Goal: Transaction & Acquisition: Download file/media

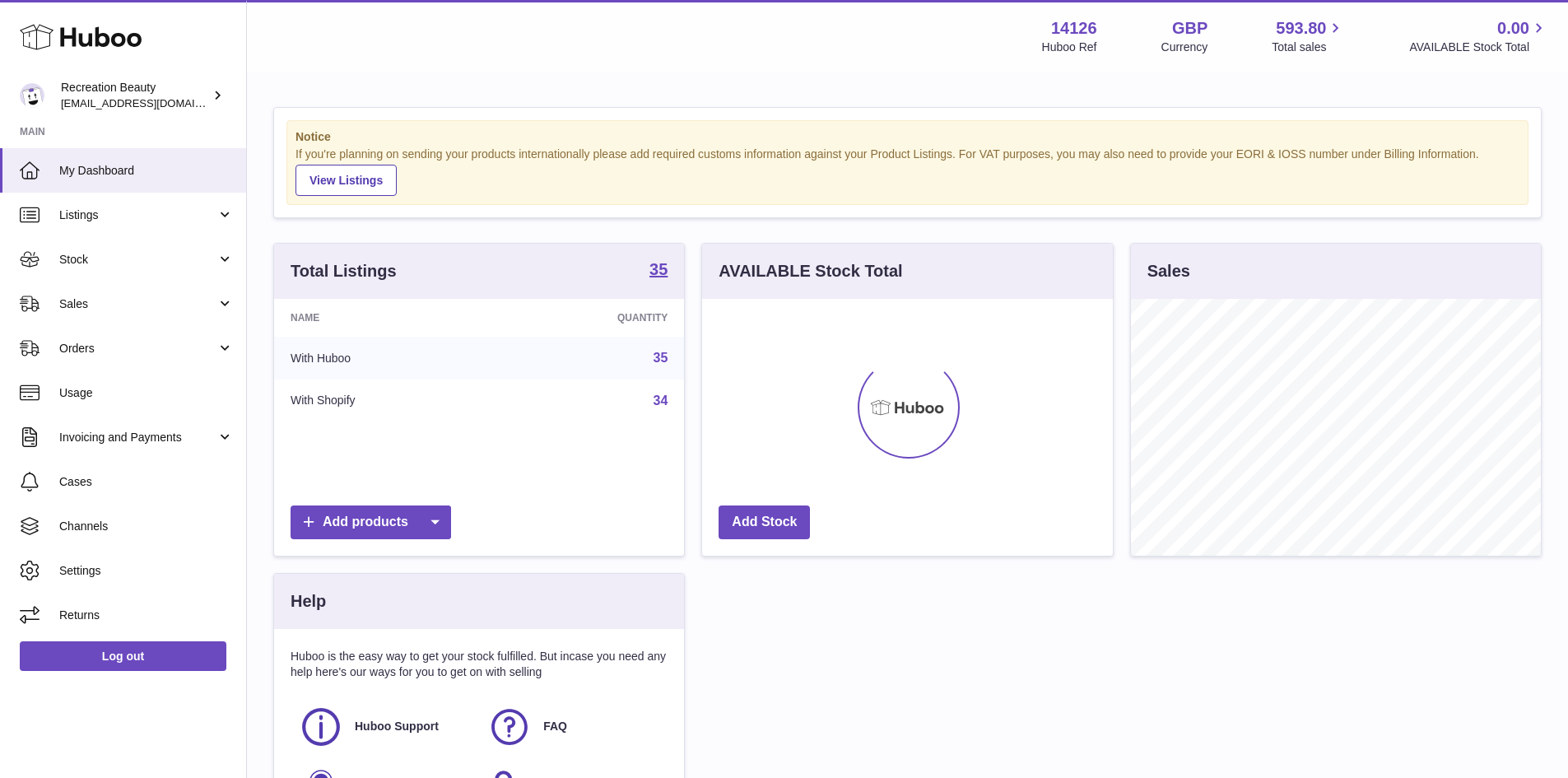
scroll to position [257, 410]
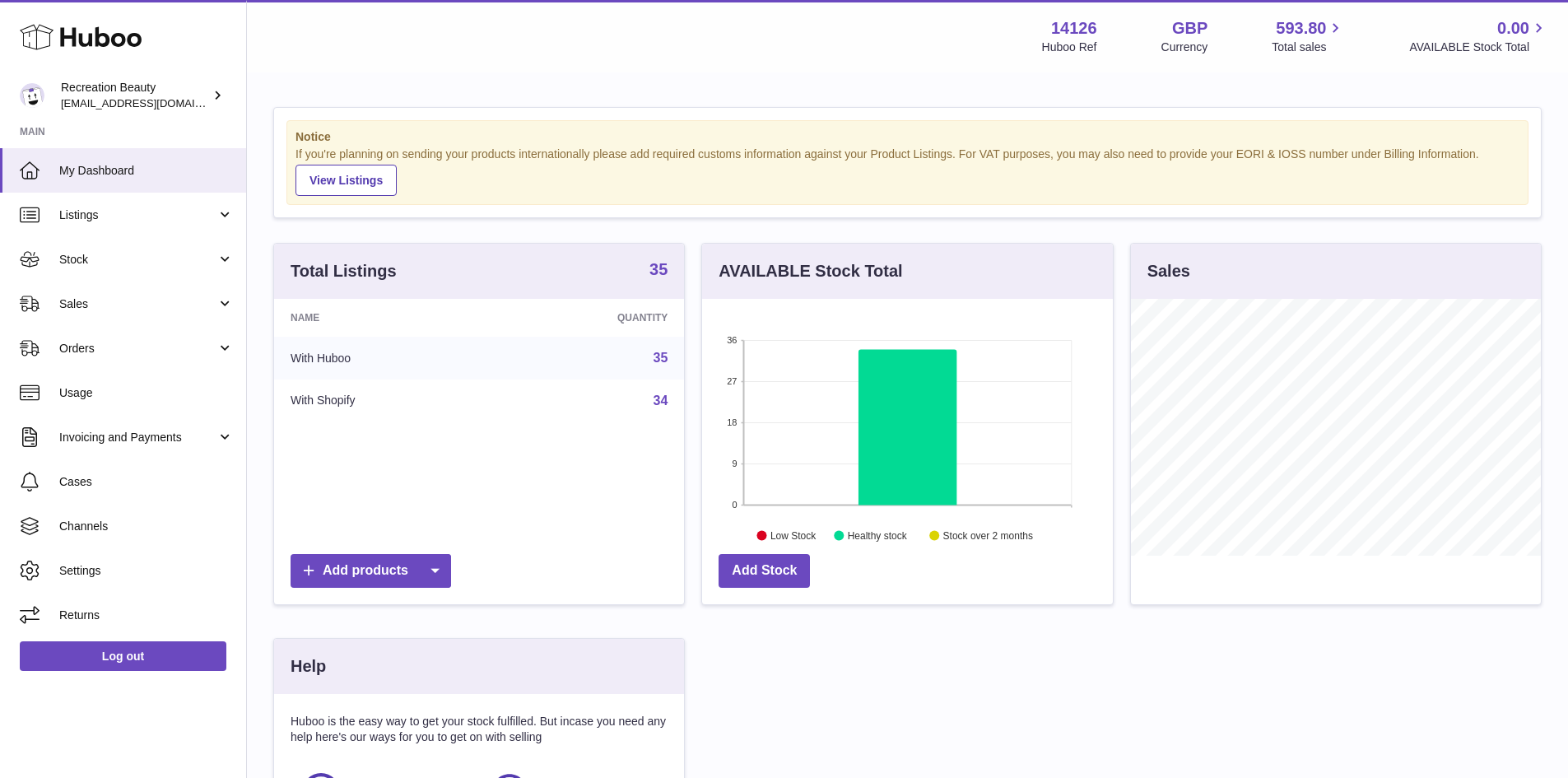
click at [656, 273] on strong "35" at bounding box center [658, 269] width 18 height 16
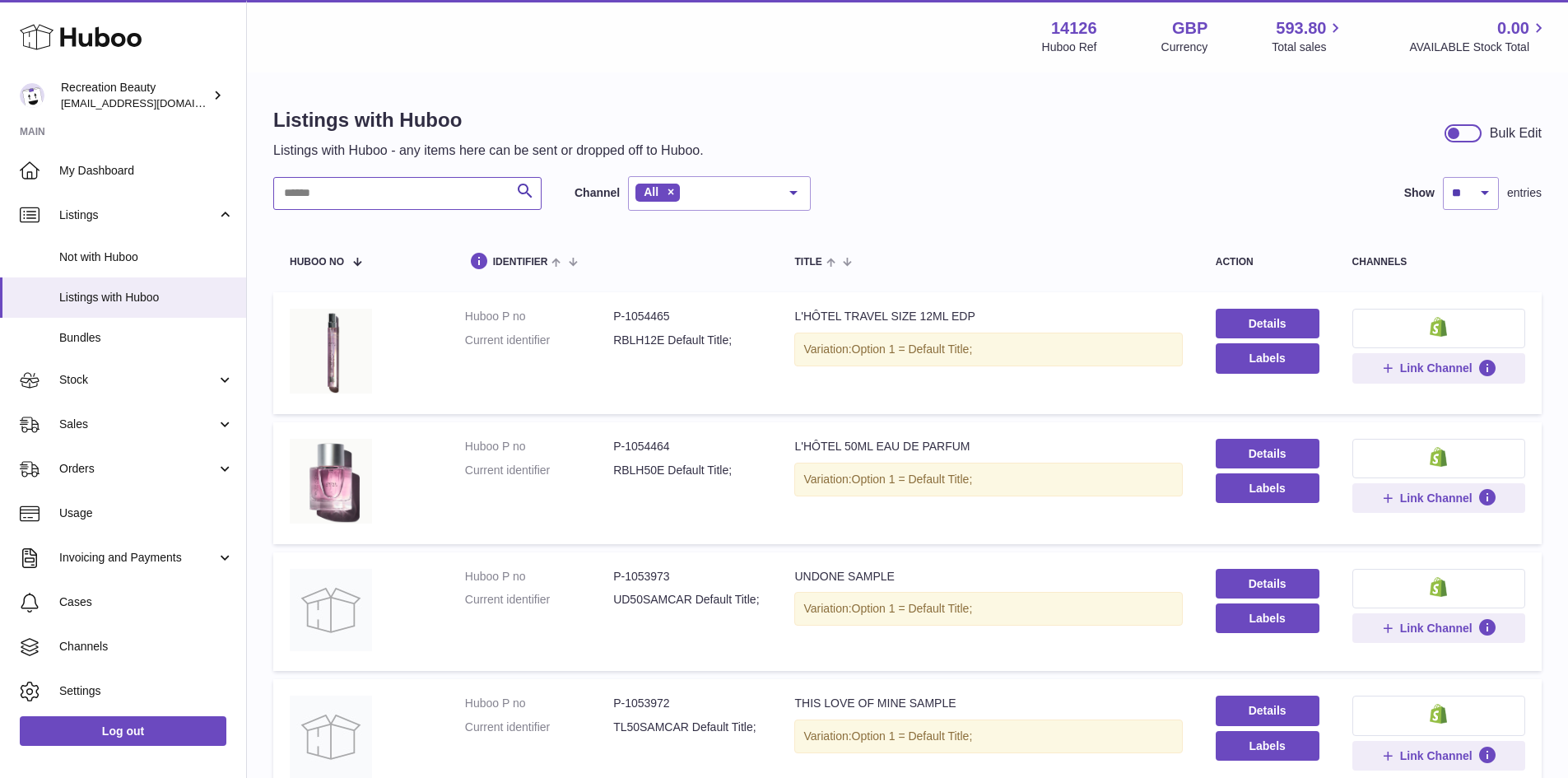
click at [373, 193] on input "text" at bounding box center [407, 193] width 268 height 33
paste input "**********"
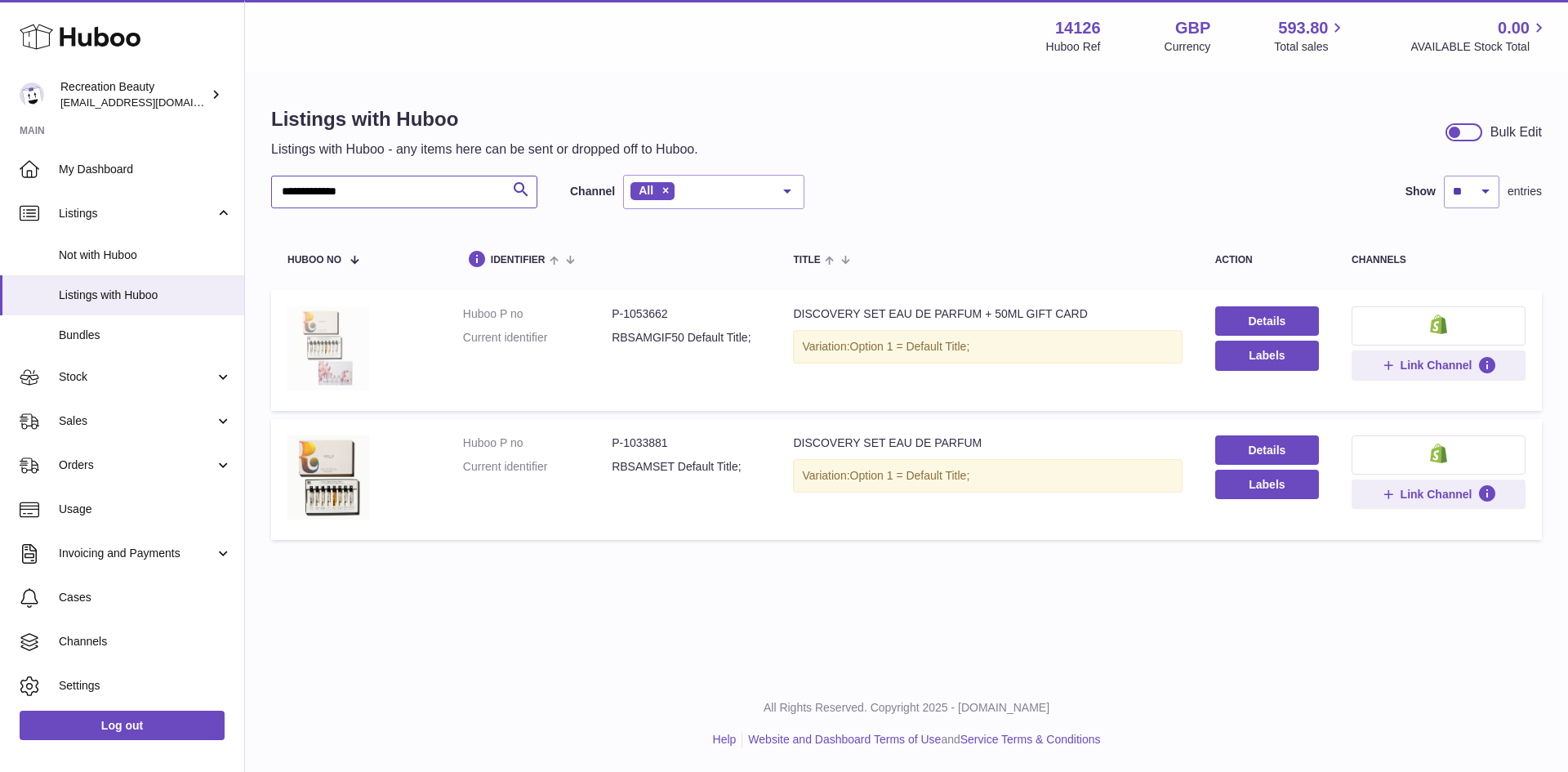
type input "**********"
click at [338, 347] on img at bounding box center [328, 348] width 81 height 84
click at [649, 442] on dd "P-1033881" at bounding box center [686, 444] width 149 height 16
click at [319, 464] on img at bounding box center [328, 477] width 81 height 84
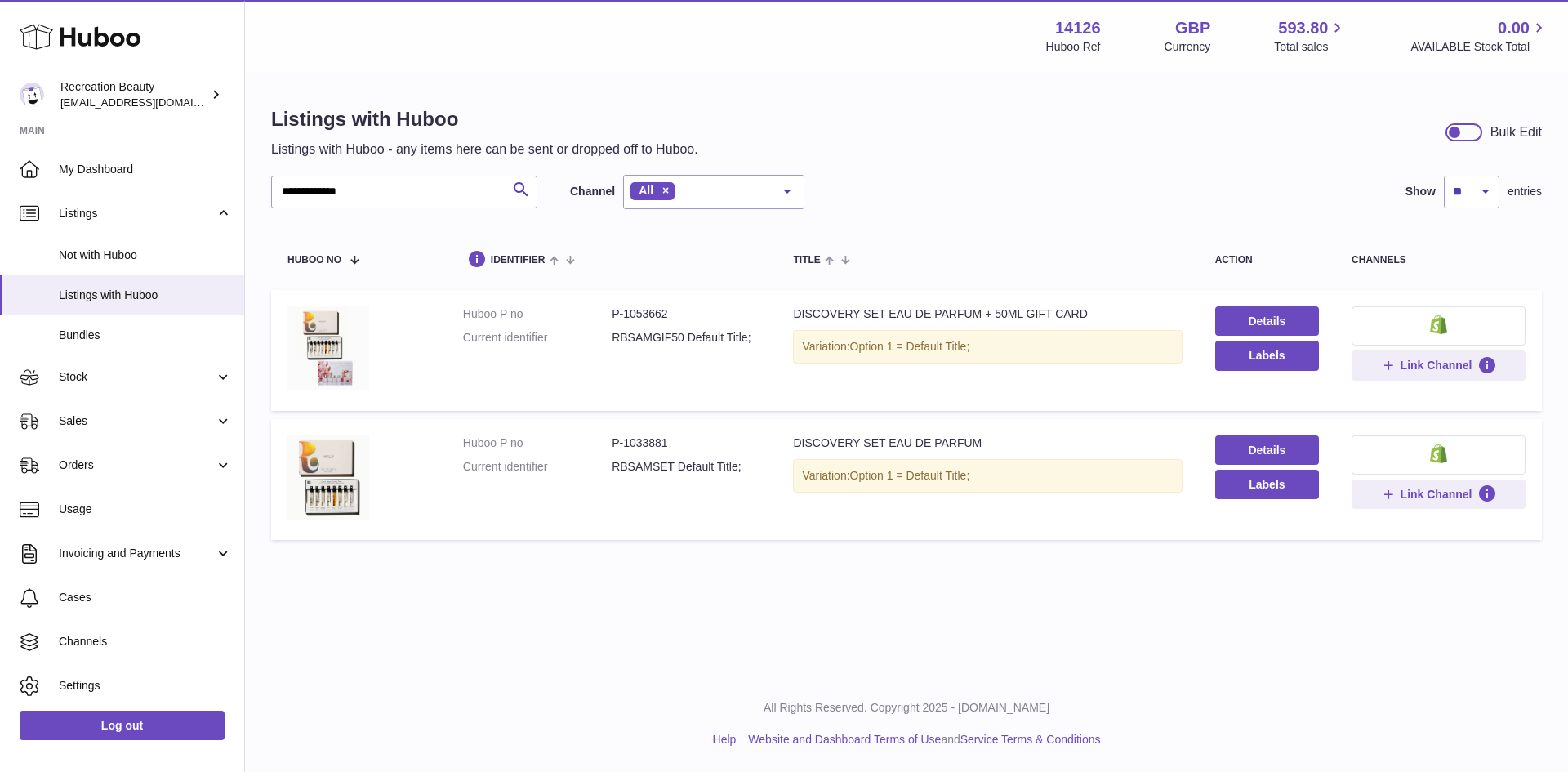
click at [508, 628] on div "**********" at bounding box center [906, 337] width 1323 height 676
click at [644, 438] on dd "P-1033881" at bounding box center [686, 444] width 149 height 16
copy dd "1033881"
click at [713, 441] on dd "P-1033881" at bounding box center [686, 444] width 149 height 16
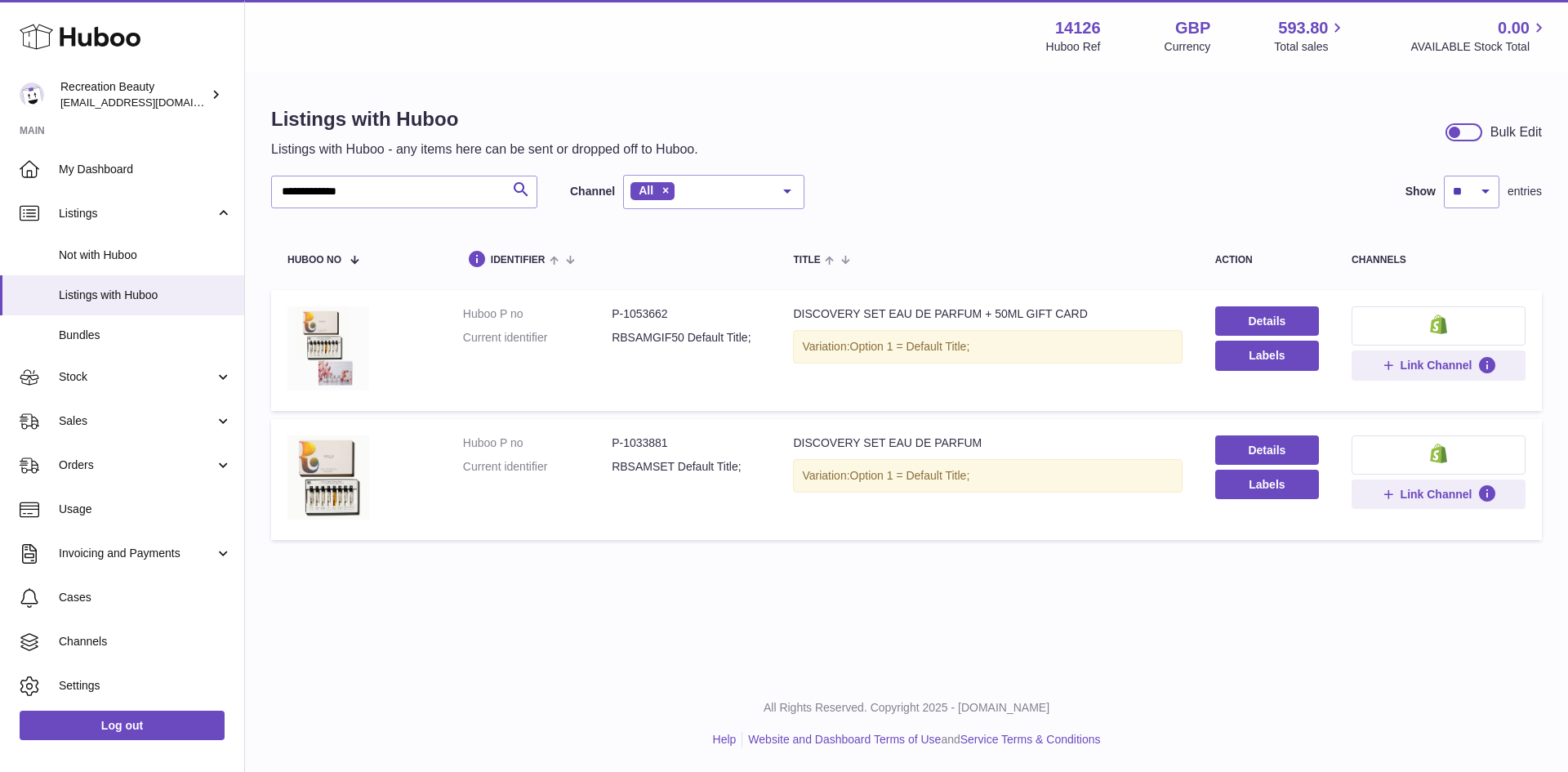
click at [642, 444] on dd "P-1033881" at bounding box center [686, 444] width 149 height 16
click at [650, 314] on dd "P-1053662" at bounding box center [686, 314] width 149 height 16
copy dd "1053662"
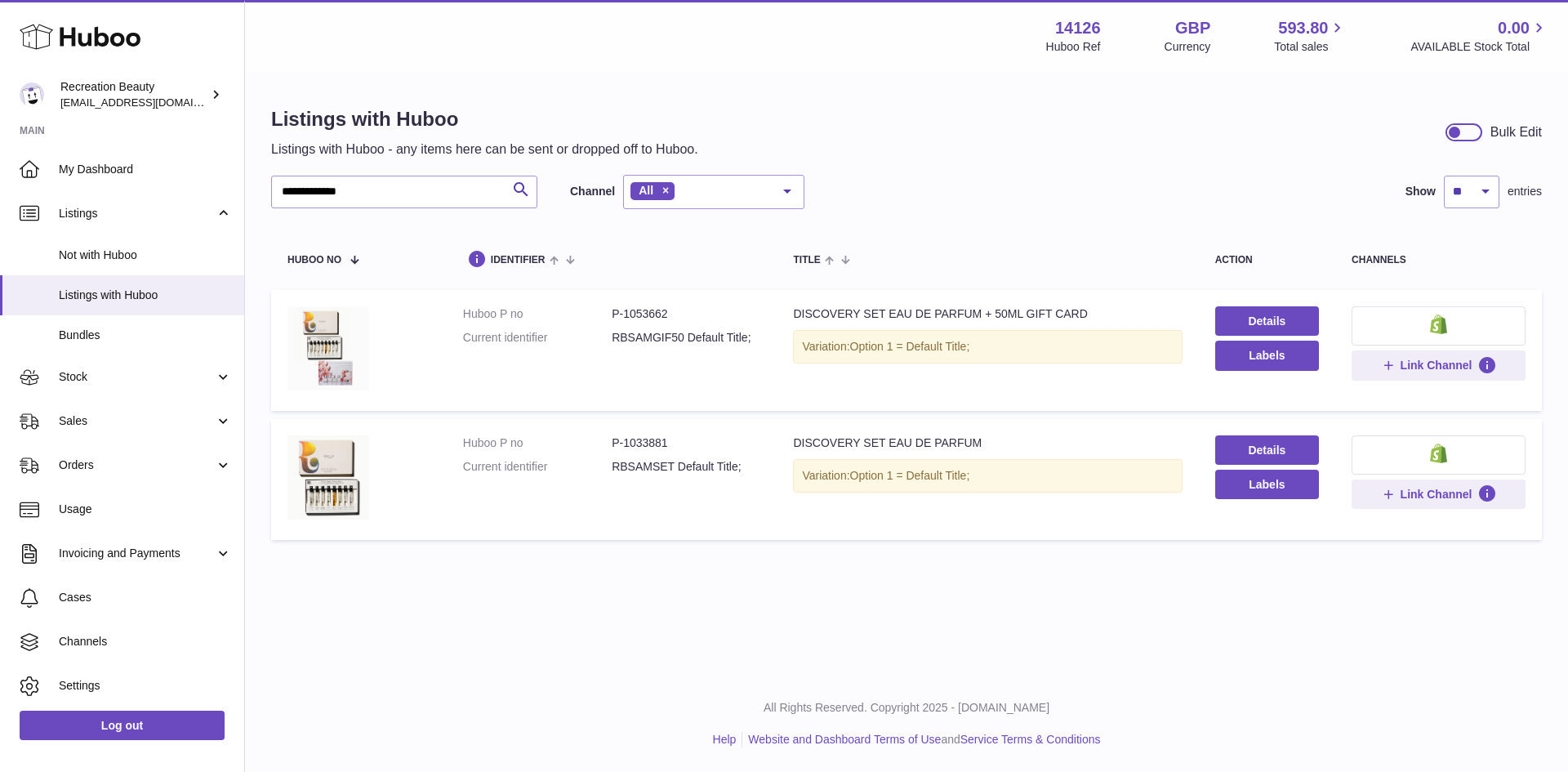
click at [646, 337] on dd "RBSAMGIF50 Default Title;" at bounding box center [686, 338] width 149 height 16
click at [693, 376] on td "Huboo P no P-1053662 Current identifier RBSAMGIF50 Default Title;" at bounding box center [612, 351] width 331 height 121
click at [1267, 322] on link "Details" at bounding box center [1266, 320] width 104 height 29
click at [1234, 324] on link "Details" at bounding box center [1266, 320] width 104 height 29
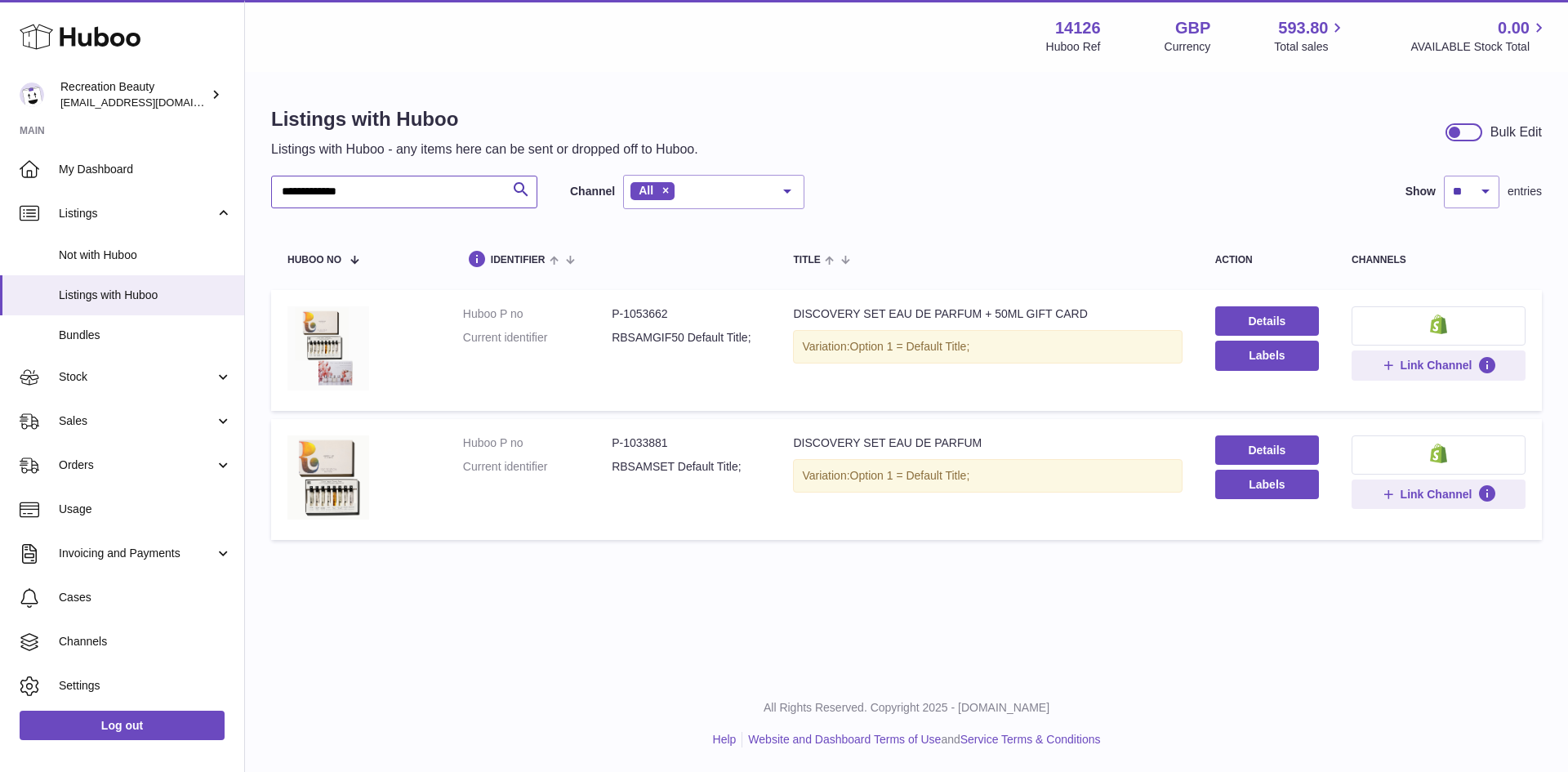
drag, startPoint x: 386, startPoint y: 194, endPoint x: 249, endPoint y: 193, distance: 137.0
click at [249, 193] on div "**********" at bounding box center [906, 327] width 1323 height 507
click at [105, 383] on span "Stock" at bounding box center [136, 377] width 156 height 16
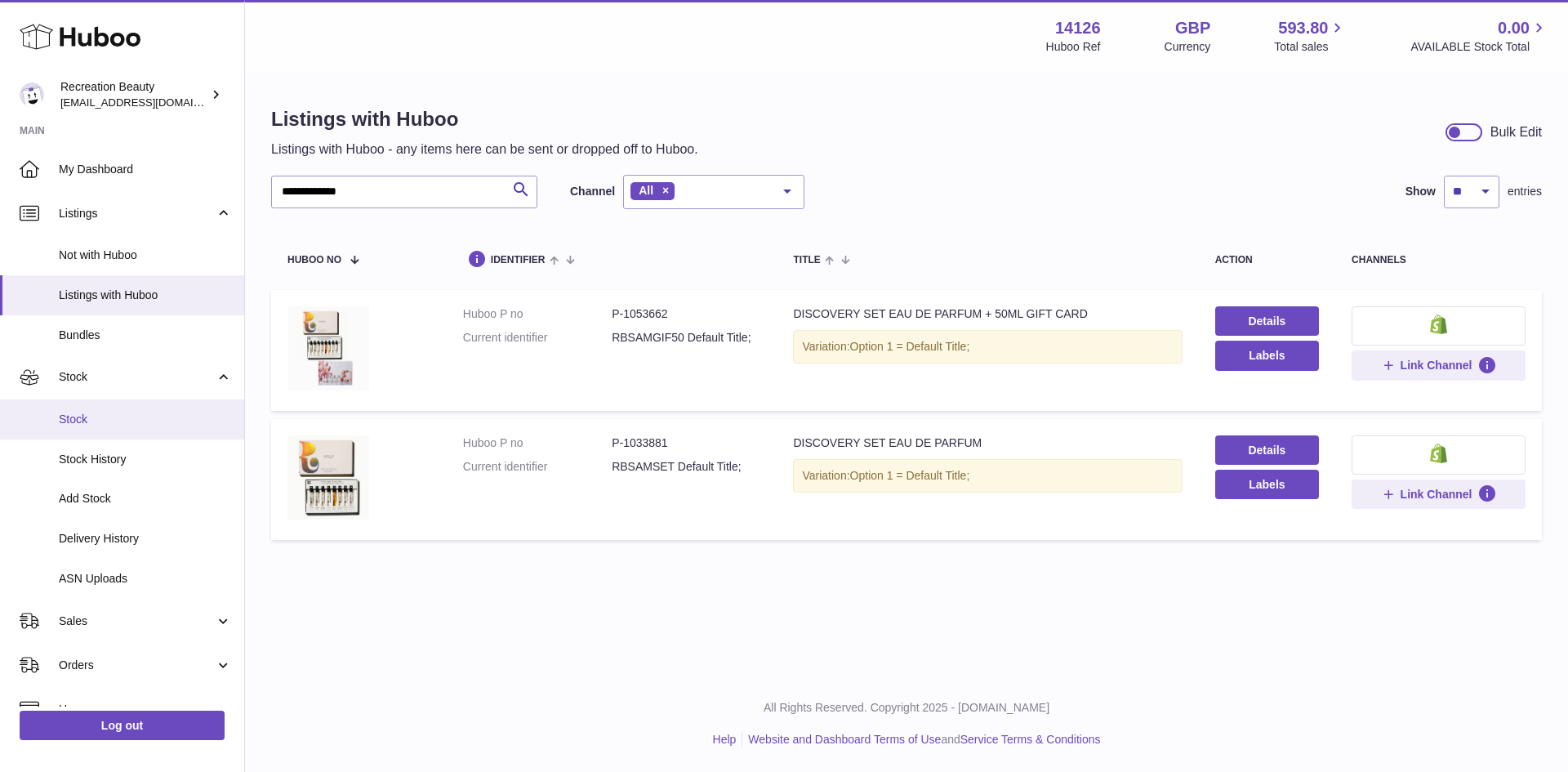
click at [97, 428] on link "Stock" at bounding box center [122, 419] width 244 height 40
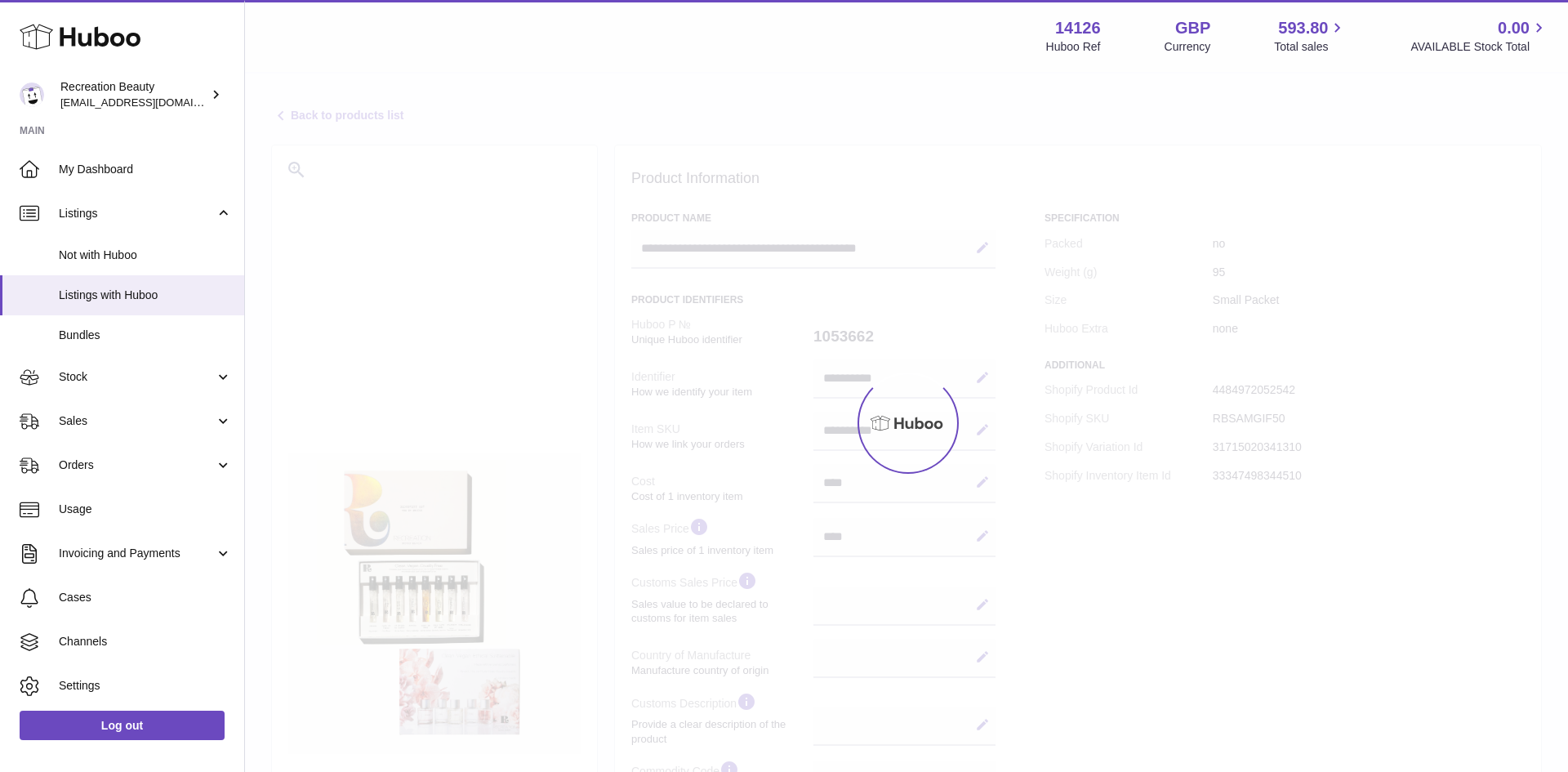
select select
select select "****"
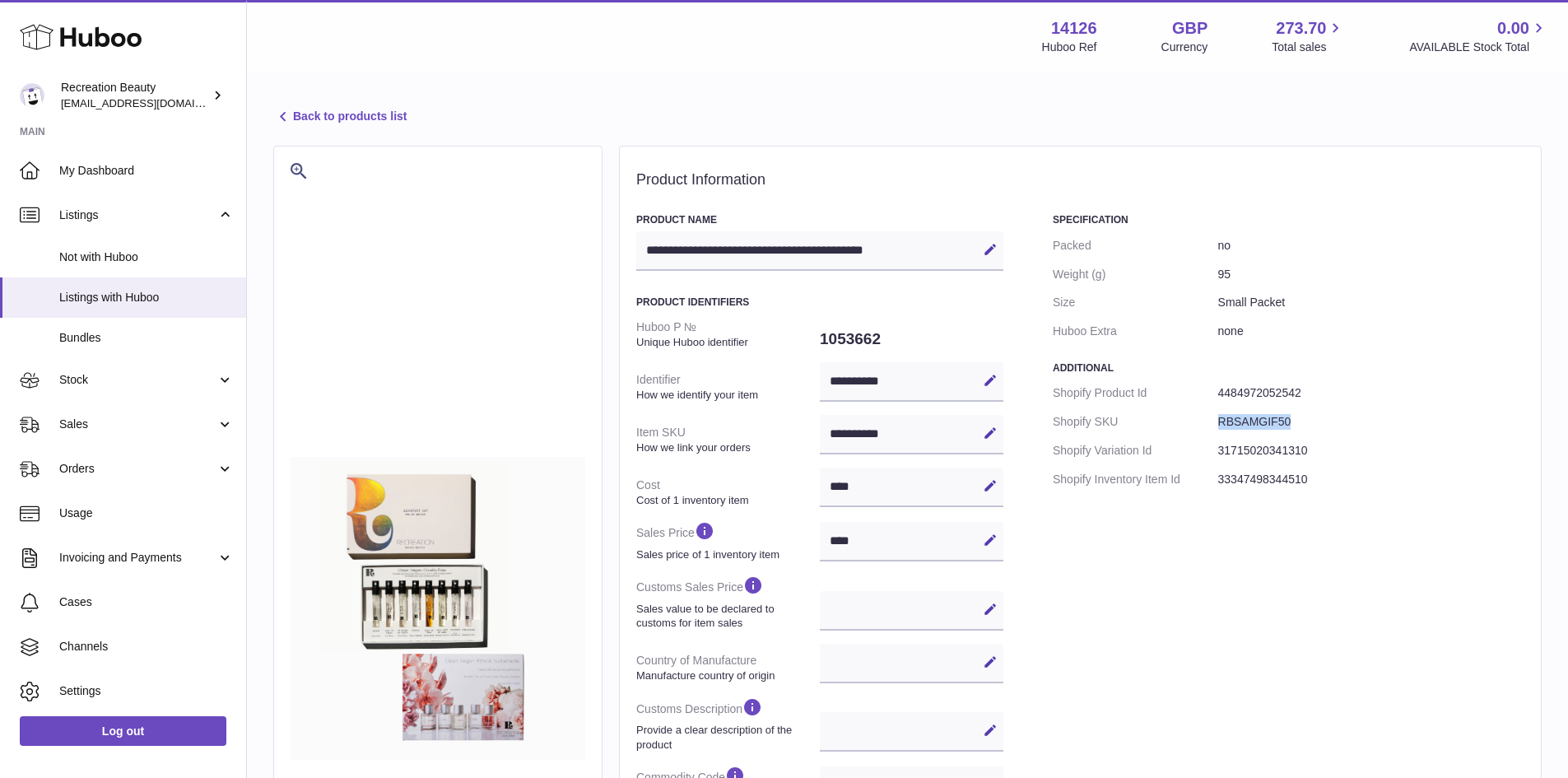
drag, startPoint x: 1247, startPoint y: 418, endPoint x: 1322, endPoint y: 413, distance: 75.2
click at [1322, 413] on dl "Shopify Product Id 4484972052542 Shopify SKU RBSAMGIF50 Shopify Variation Id 31…" at bounding box center [1288, 435] width 472 height 115
click at [1351, 447] on dd "31715020341310" at bounding box center [1371, 451] width 306 height 29
drag, startPoint x: 1220, startPoint y: 421, endPoint x: 1288, endPoint y: 418, distance: 68.1
click at [1288, 418] on dd "RBSAMGIF50" at bounding box center [1371, 422] width 306 height 29
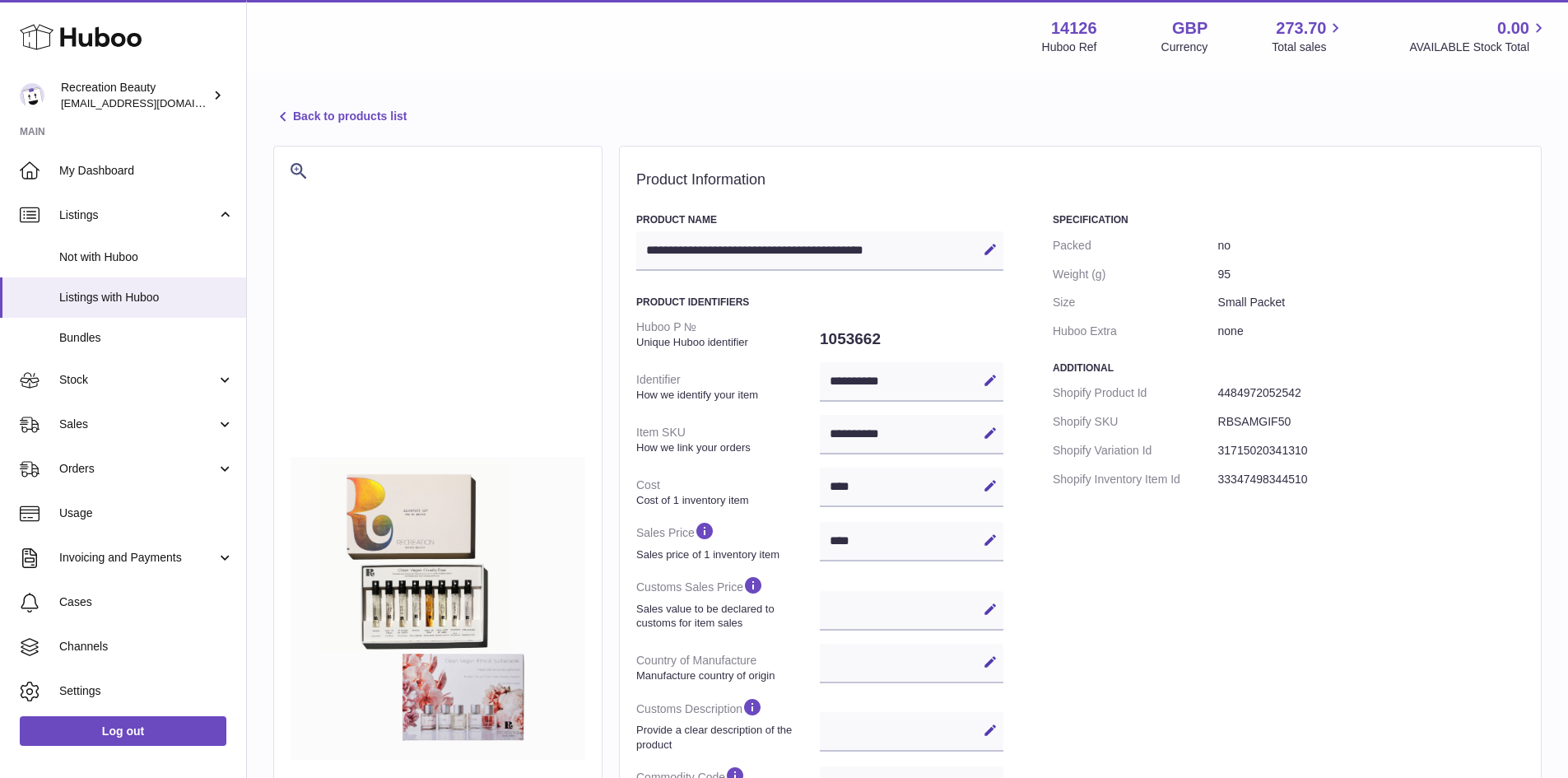
click at [1354, 438] on dd "31715020341310" at bounding box center [1371, 451] width 306 height 29
drag, startPoint x: 1220, startPoint y: 391, endPoint x: 1324, endPoint y: 393, distance: 104.0
click at [1324, 393] on dd "4484972052542" at bounding box center [1371, 393] width 306 height 29
click at [1360, 413] on dd "RBSAMGIF50" at bounding box center [1371, 422] width 306 height 29
click at [1250, 395] on dd "4484972052542" at bounding box center [1371, 393] width 306 height 29
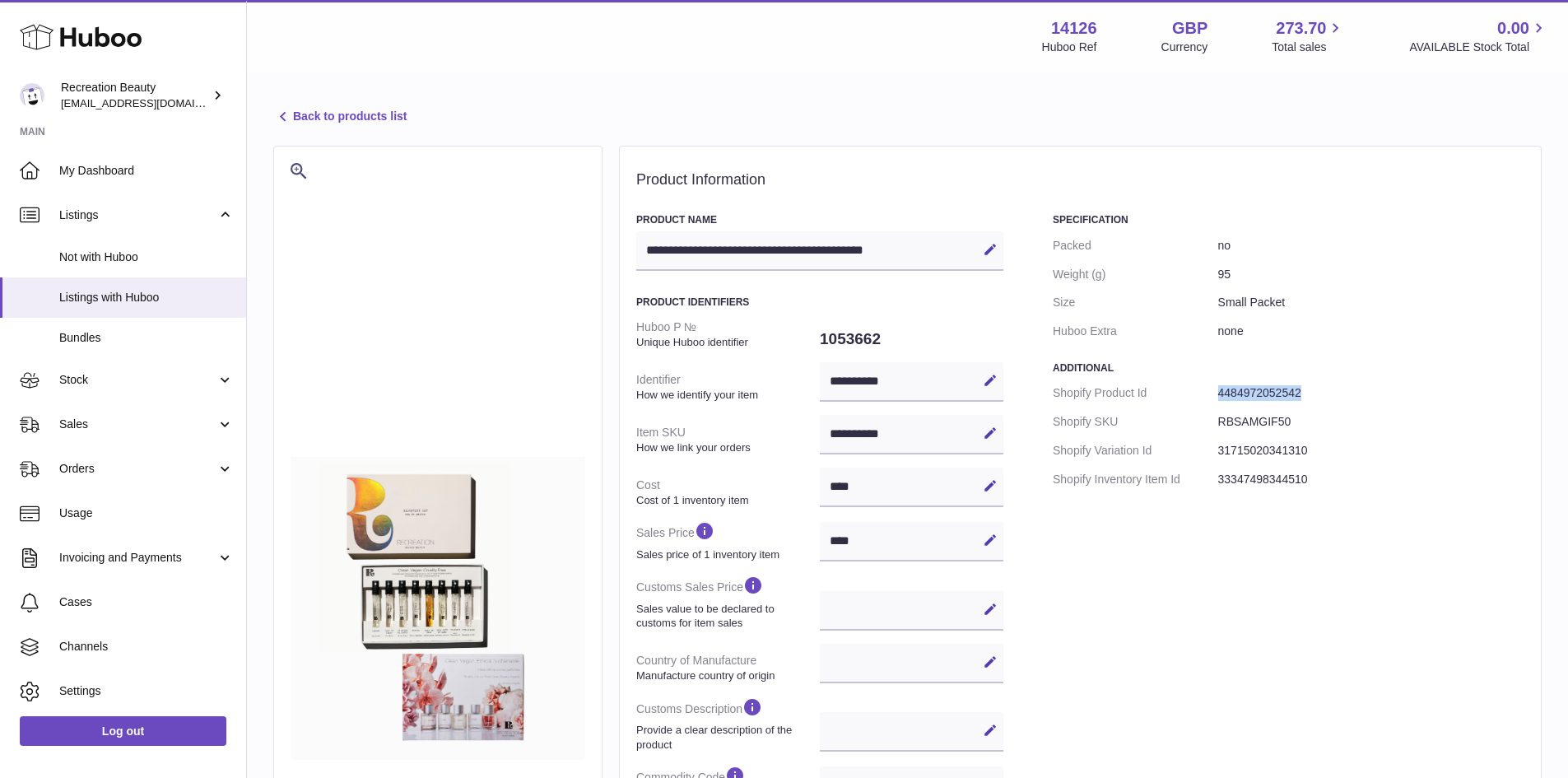
click at [1250, 395] on dd "4484972052542" at bounding box center [1371, 393] width 306 height 29
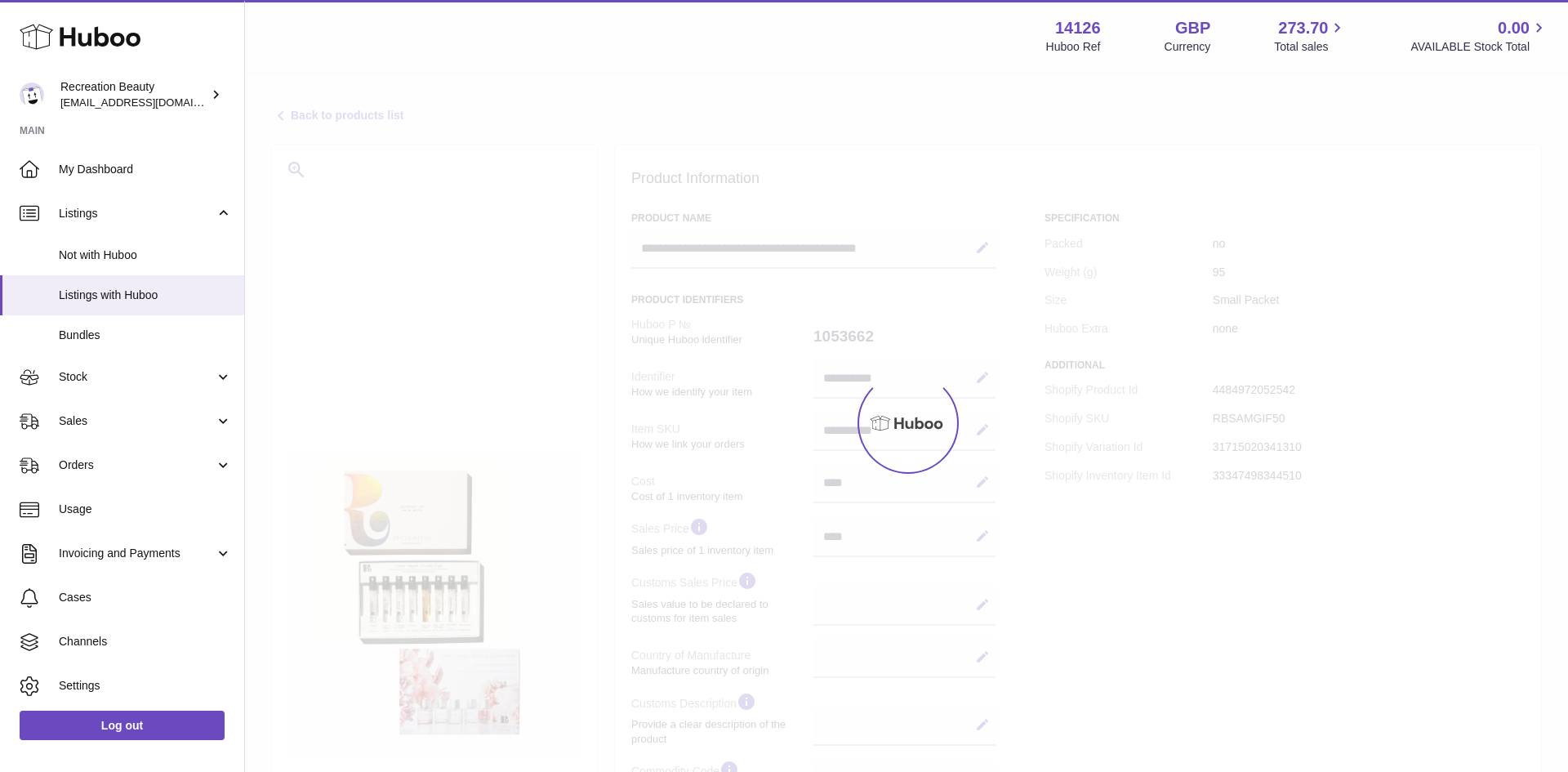
select select
select select "****"
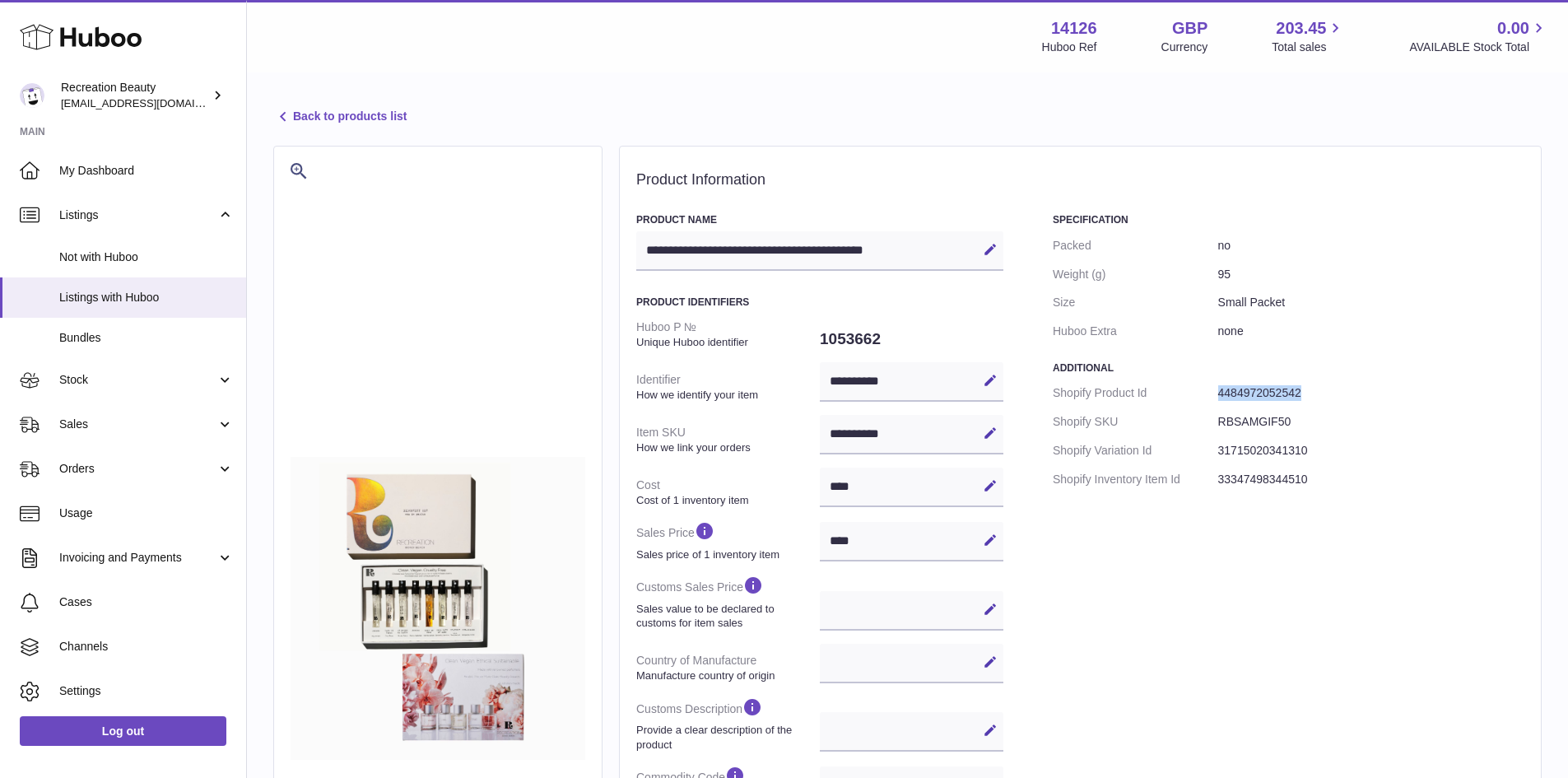
drag, startPoint x: 1217, startPoint y: 395, endPoint x: 1325, endPoint y: 394, distance: 108.0
click at [1325, 394] on dd "4484972052542" at bounding box center [1371, 393] width 306 height 29
click at [1071, 393] on dt "Shopify Product Id" at bounding box center [1135, 393] width 165 height 29
copy dt "Shopify"
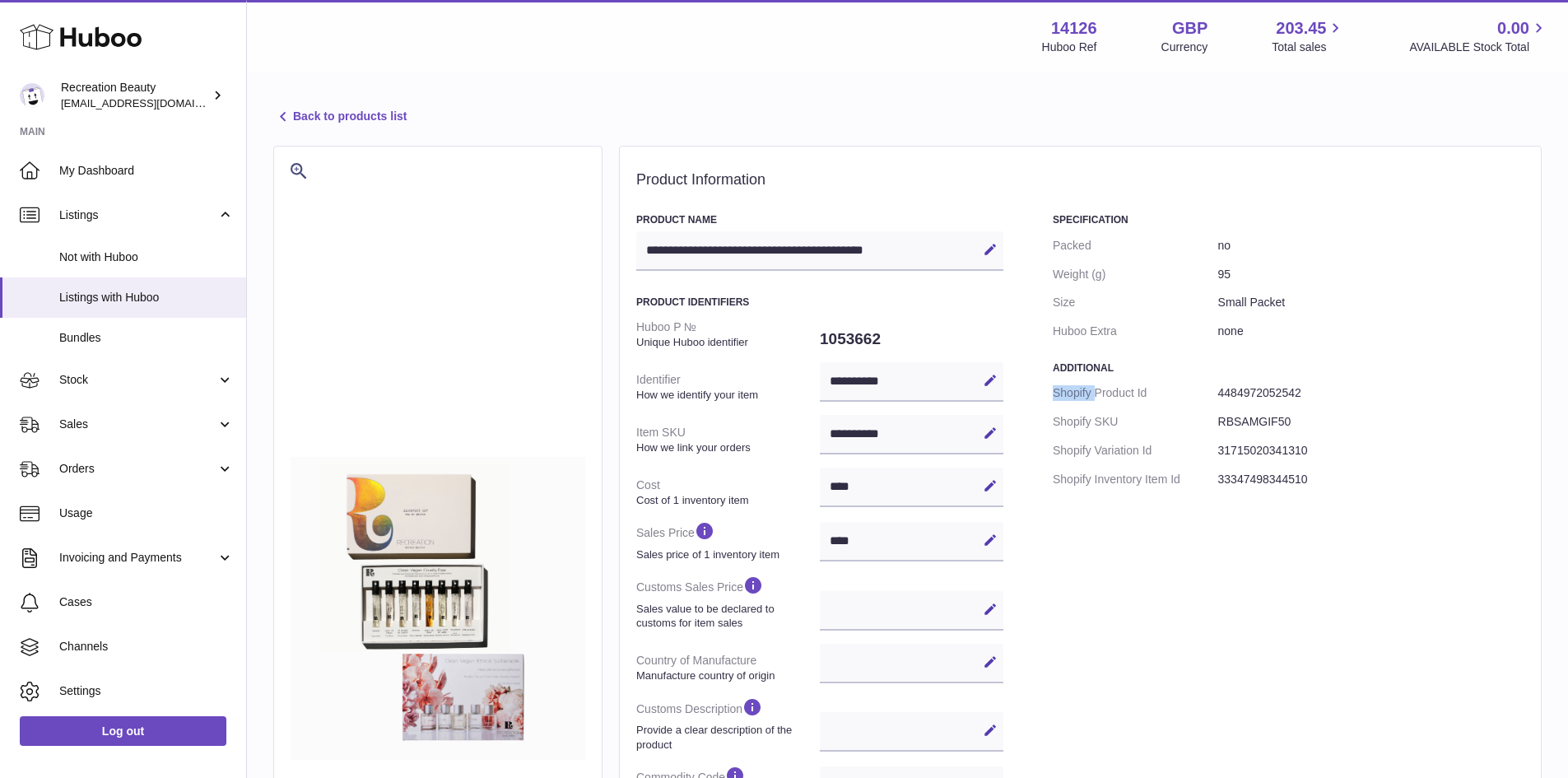
drag, startPoint x: 1188, startPoint y: 39, endPoint x: 1285, endPoint y: -71, distance: 146.7
click at [1285, 0] on html ".st0{fill:#141414;}" at bounding box center [784, 389] width 1568 height 778
click at [1005, 432] on div "**********" at bounding box center [1080, 646] width 888 height 866
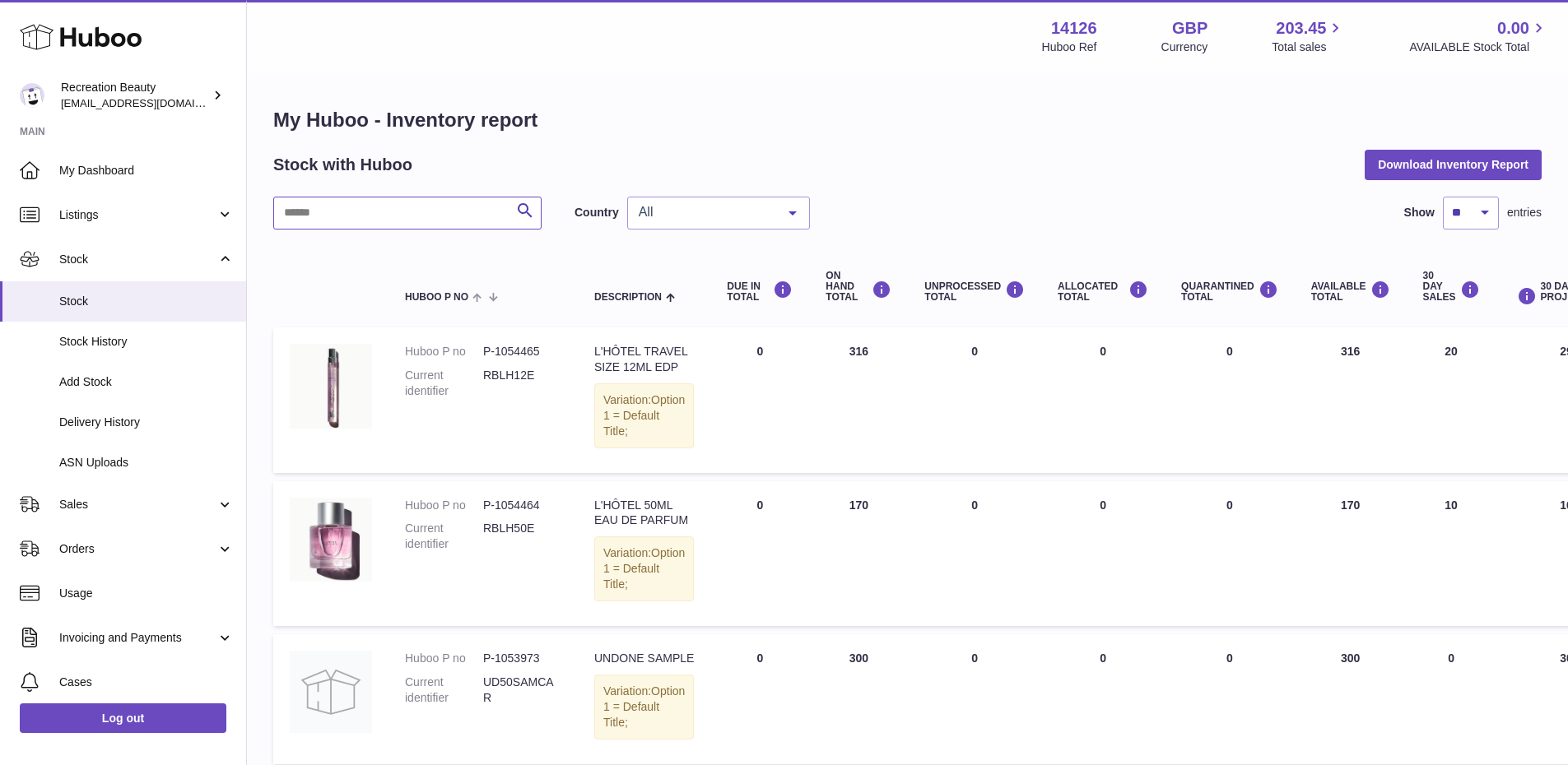
click at [353, 217] on input "text" at bounding box center [407, 213] width 268 height 33
paste input "**********"
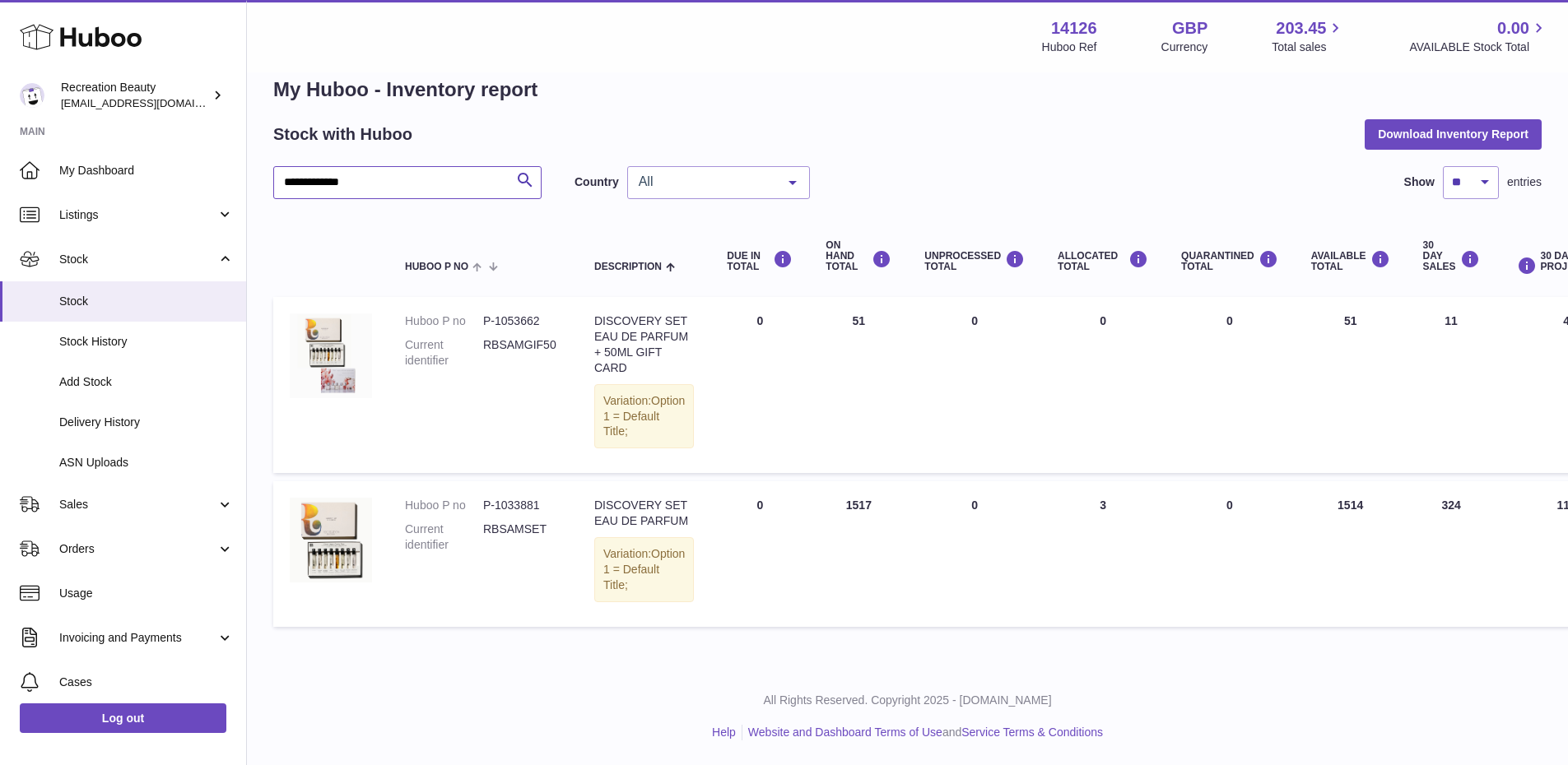
scroll to position [92, 0]
type input "**********"
click at [517, 498] on dd "P-1033881" at bounding box center [523, 506] width 78 height 16
drag, startPoint x: 375, startPoint y: 723, endPoint x: 365, endPoint y: 710, distance: 16.4
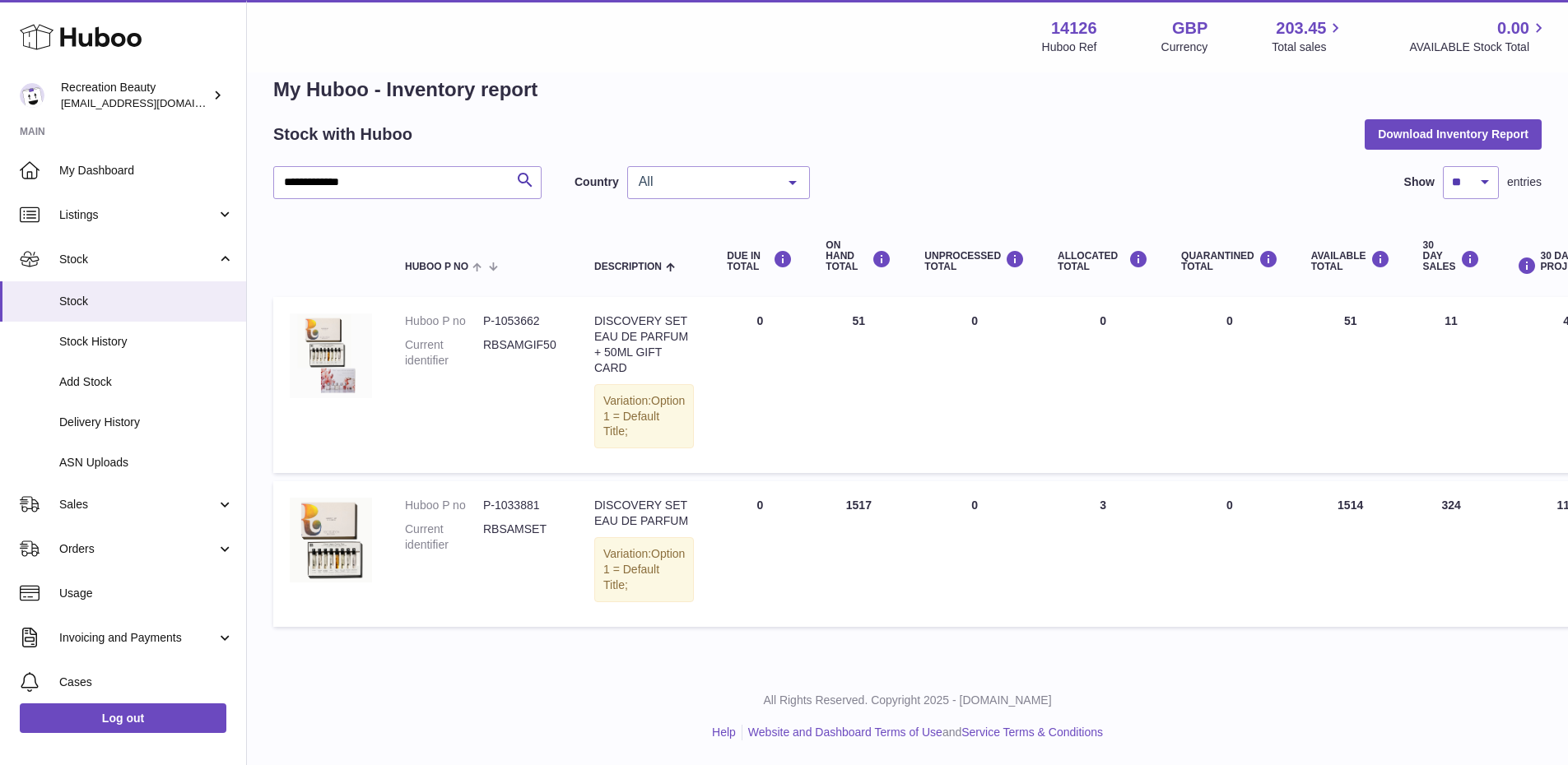
click at [375, 723] on div "All Rights Reserved. Copyright 2025 - Huboo.co.uk Help Website and Dashboard Te…" at bounding box center [907, 716] width 1321 height 97
click at [111, 219] on span "Listings" at bounding box center [137, 216] width 157 height 16
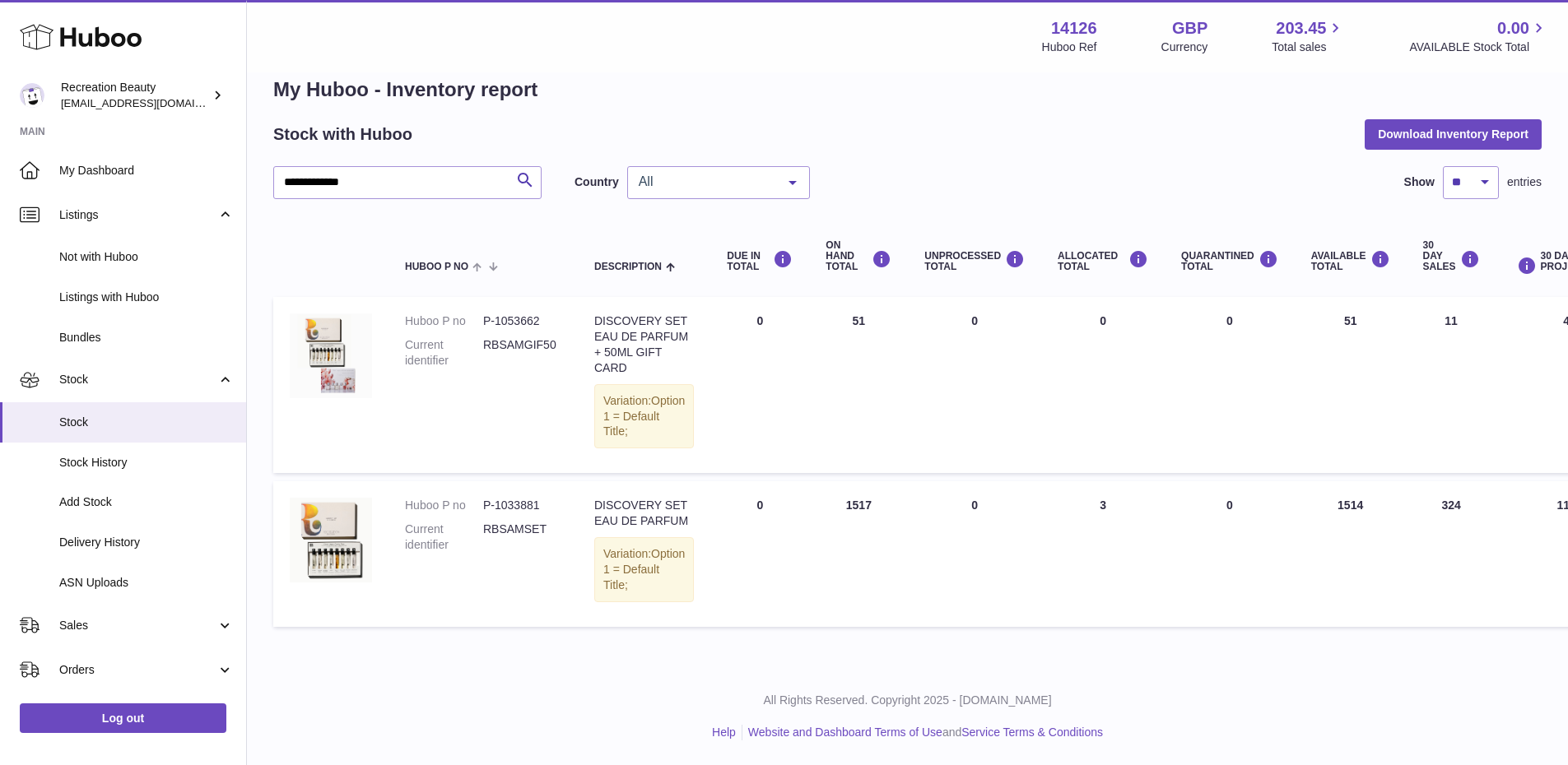
click at [401, 591] on td "Huboo P no P-1033881 Current identifier RBSAMSET" at bounding box center [483, 554] width 189 height 144
drag, startPoint x: 668, startPoint y: 194, endPoint x: 699, endPoint y: 202, distance: 32.0
click at [699, 224] on tr "Huboo P no Description DUE IN TOTAL ON HAND Total UNPROCESSED Total ALLOCATED T…" at bounding box center [1039, 257] width 1533 height 66
click at [710, 224] on th "DUE IN TOTAL" at bounding box center [759, 257] width 99 height 66
drag, startPoint x: 690, startPoint y: 217, endPoint x: 709, endPoint y: 217, distance: 19.0
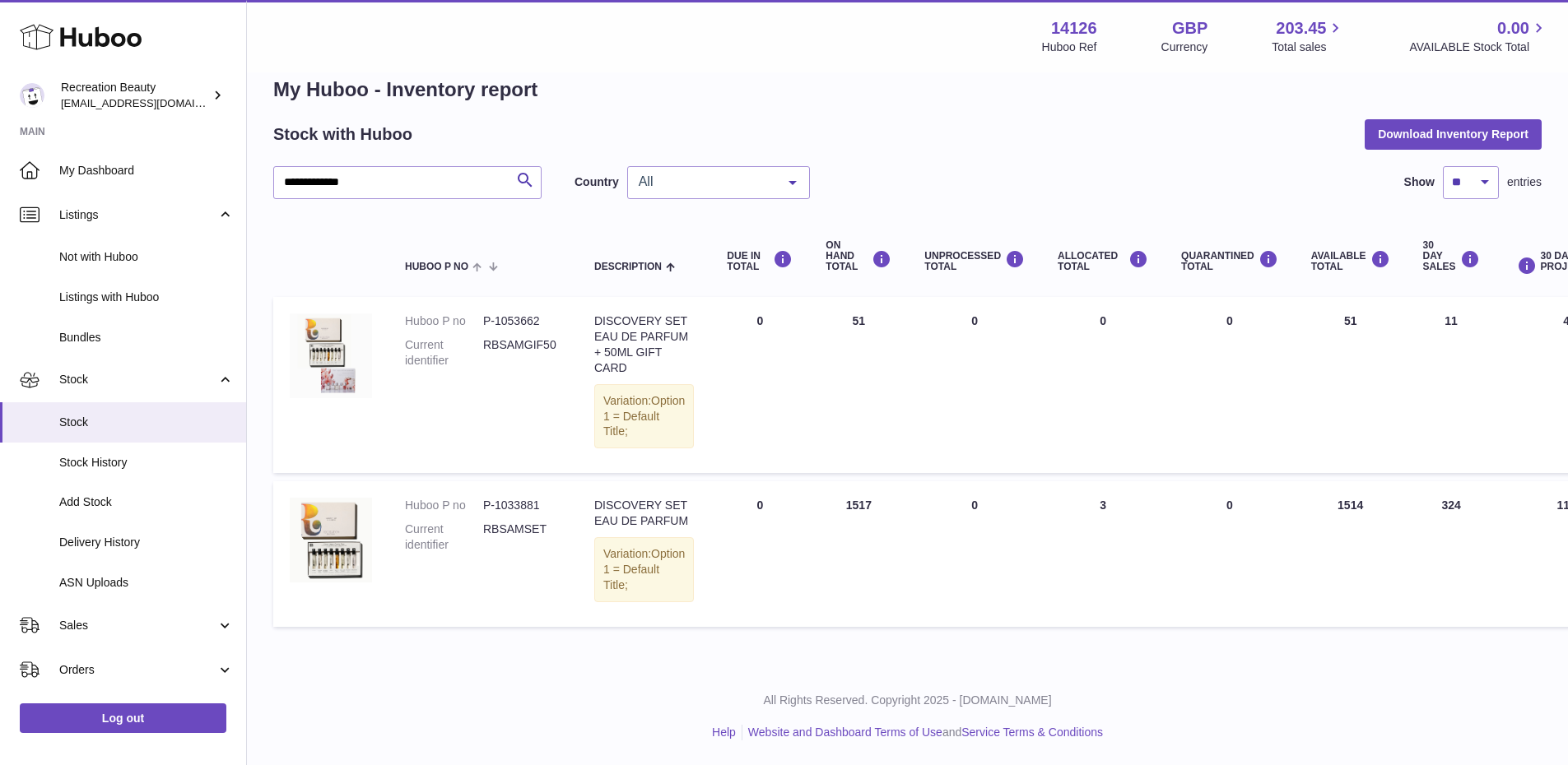
click at [710, 224] on th "DUE IN TOTAL" at bounding box center [759, 257] width 99 height 66
click at [110, 293] on span "Listings with Huboo" at bounding box center [146, 298] width 175 height 16
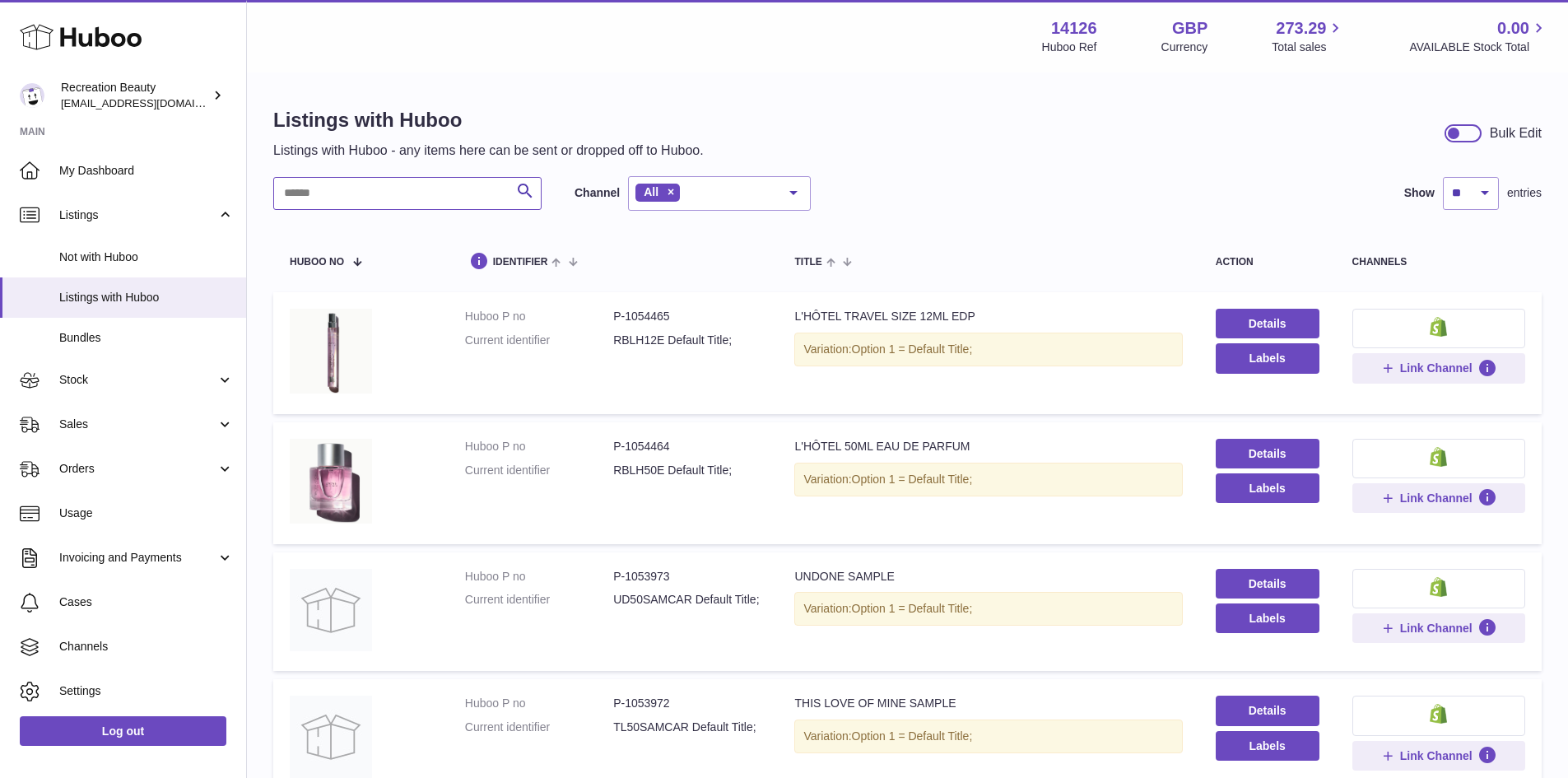
click at [428, 197] on input "text" at bounding box center [407, 193] width 268 height 33
click at [397, 205] on input "text" at bounding box center [407, 193] width 268 height 33
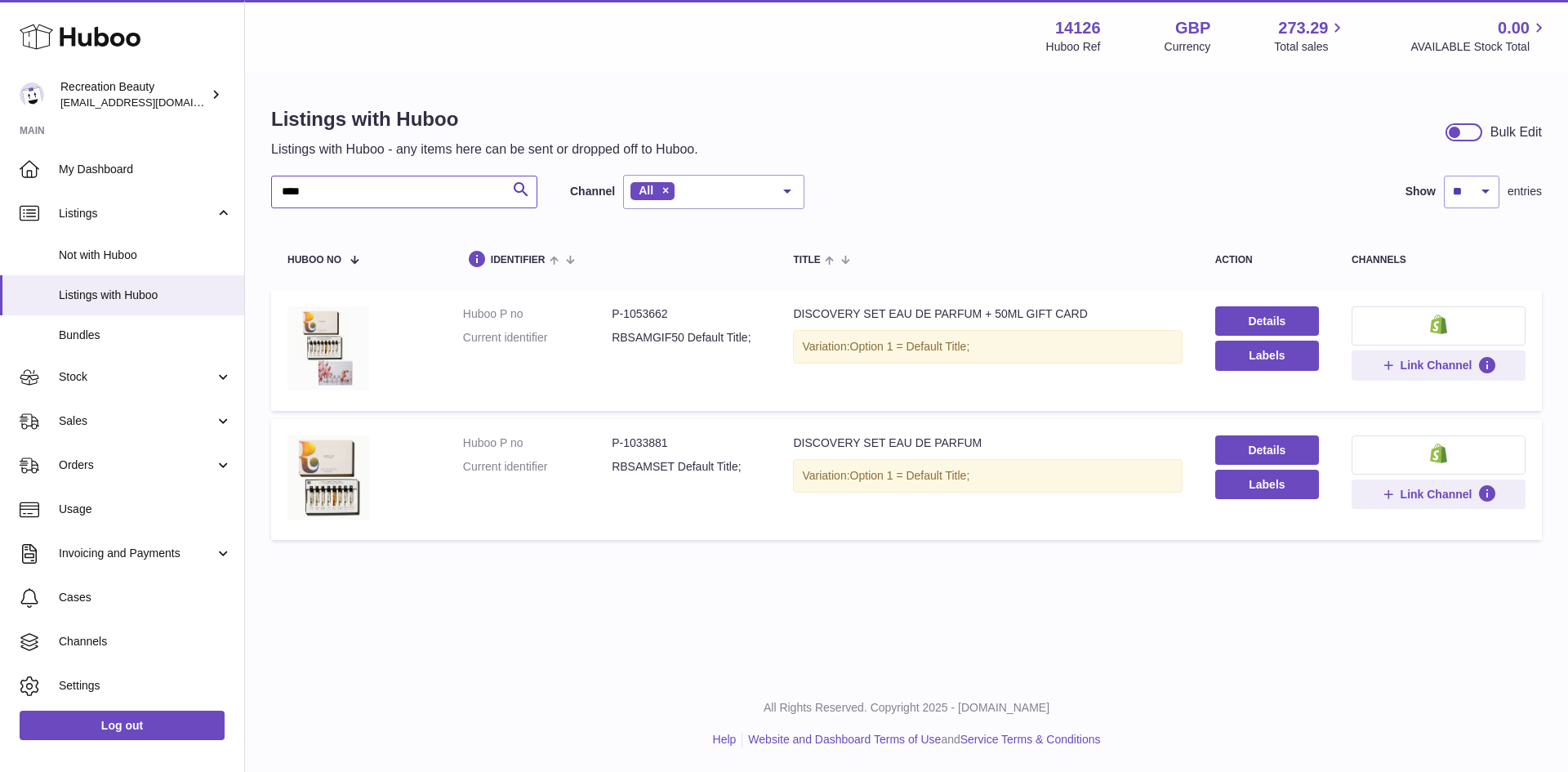
type input "****"
click at [324, 356] on img at bounding box center [328, 348] width 81 height 84
click at [313, 478] on img at bounding box center [328, 477] width 81 height 84
click at [87, 510] on span "Usage" at bounding box center [145, 510] width 173 height 16
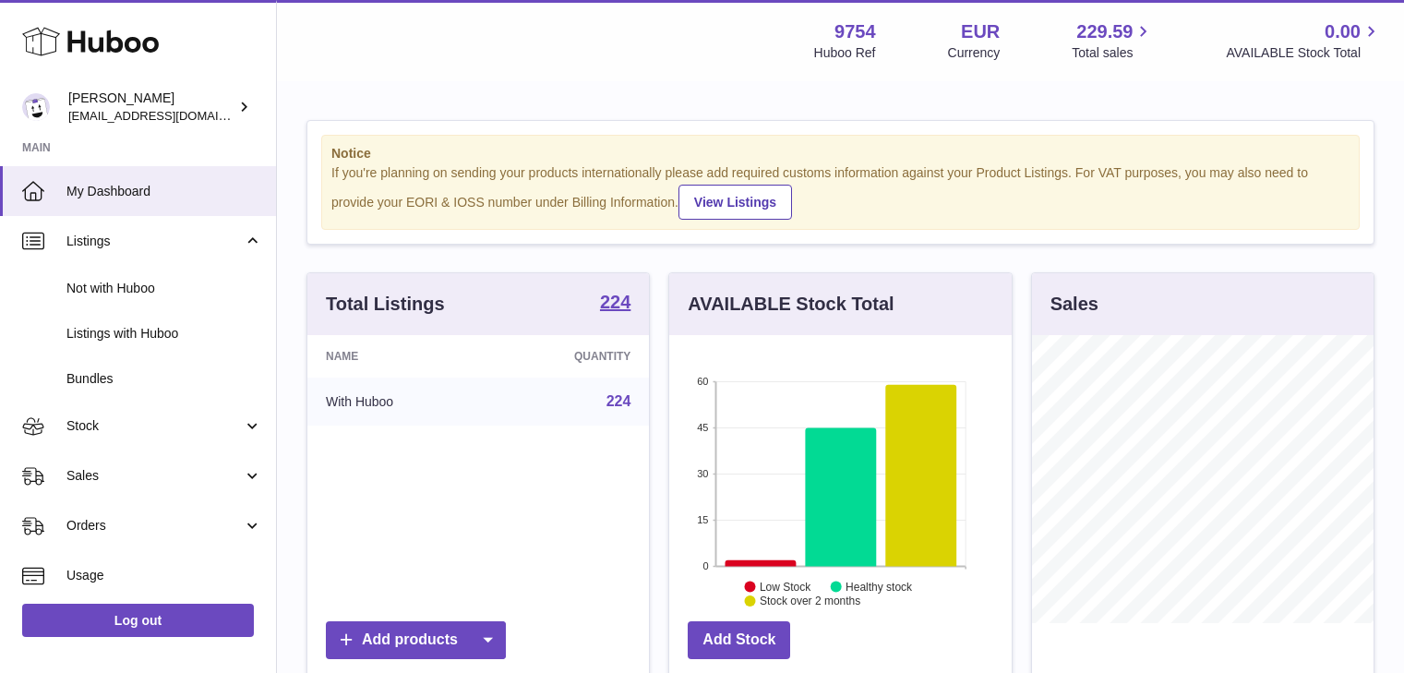
scroll to position [288, 342]
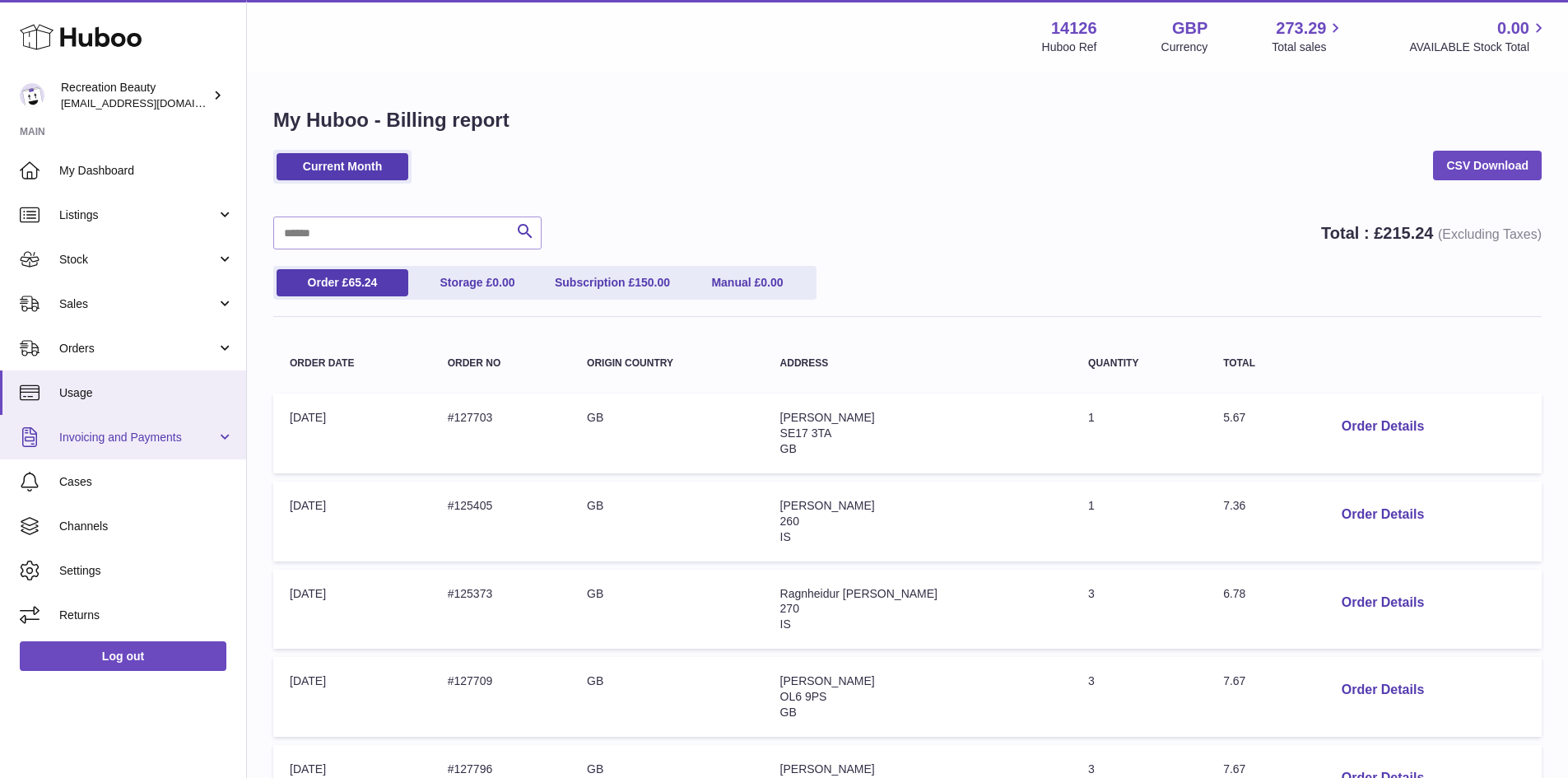
click at [97, 441] on span "Invoicing and Payments" at bounding box center [137, 438] width 157 height 16
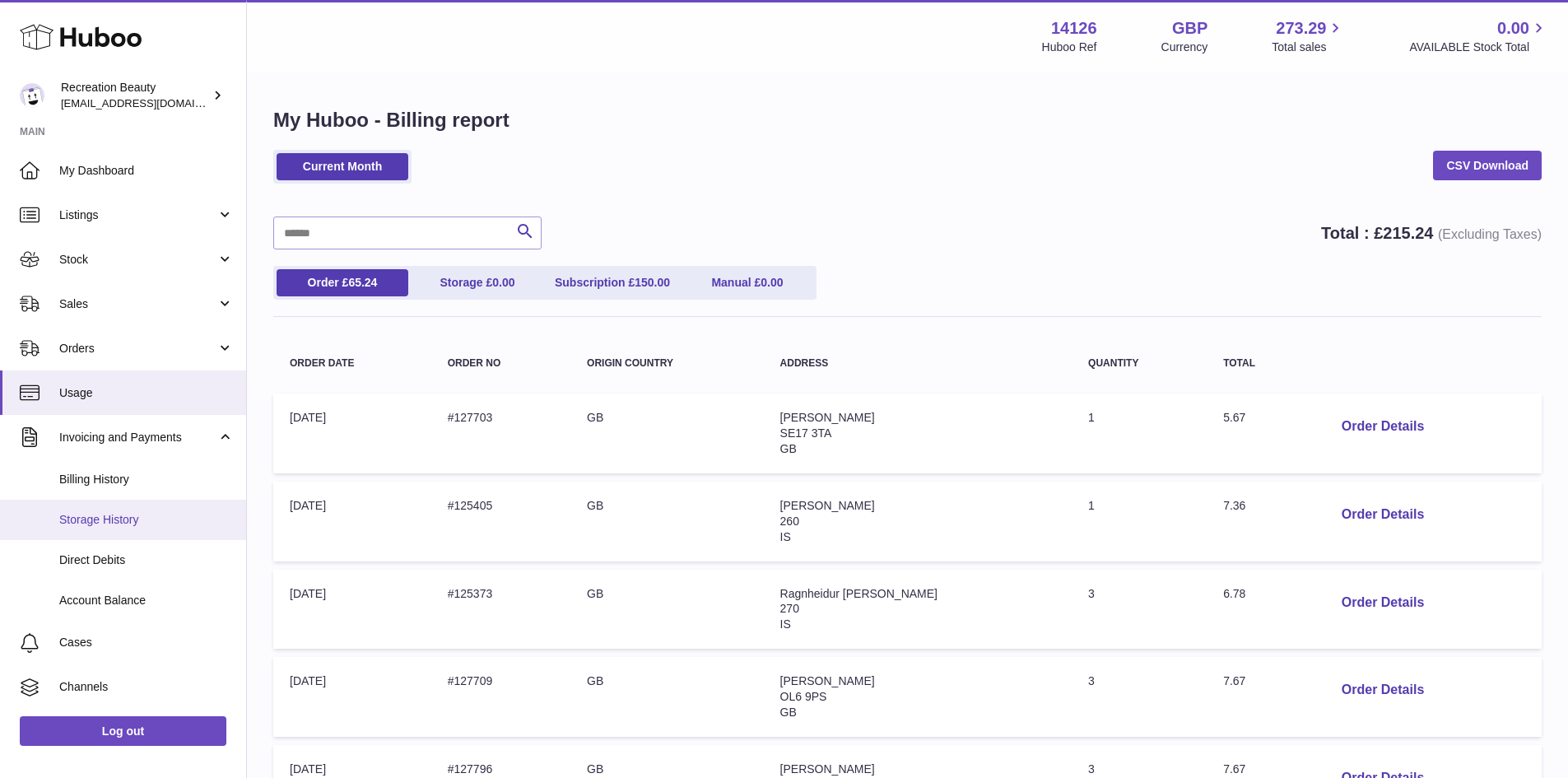
click at [98, 519] on span "Storage History" at bounding box center [146, 520] width 175 height 16
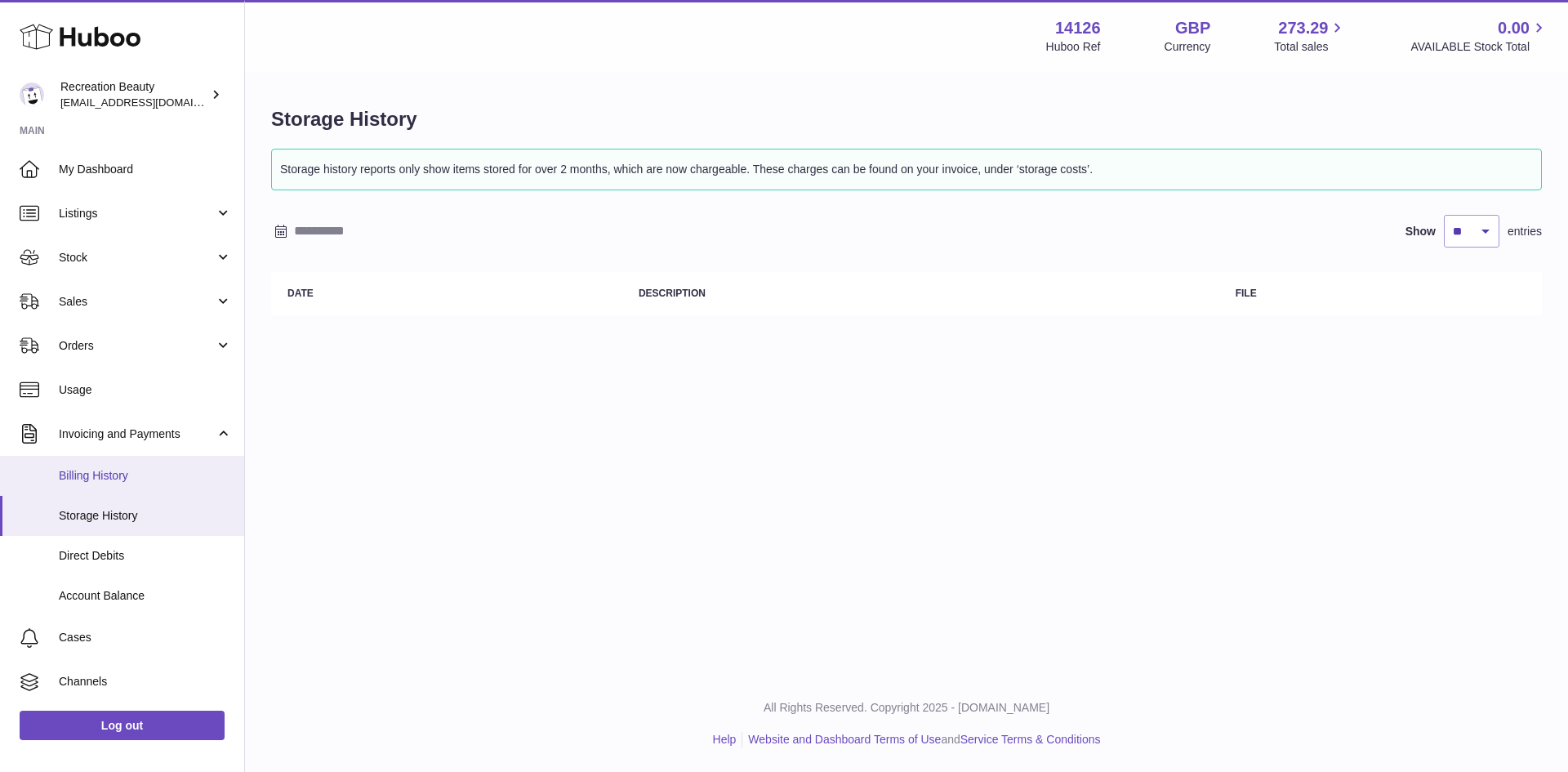
click at [107, 481] on span "Billing History" at bounding box center [145, 476] width 173 height 16
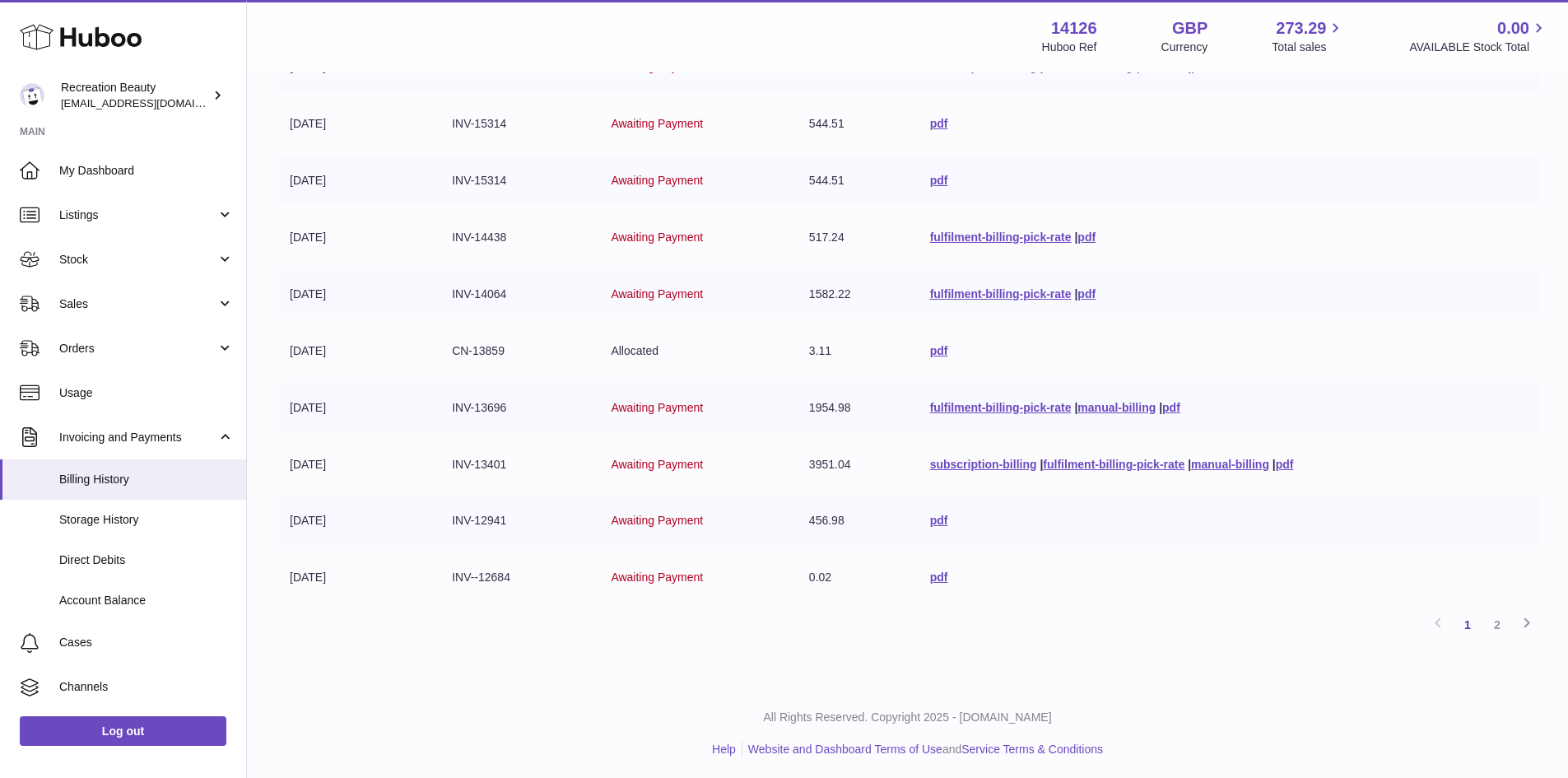
scroll to position [294, 0]
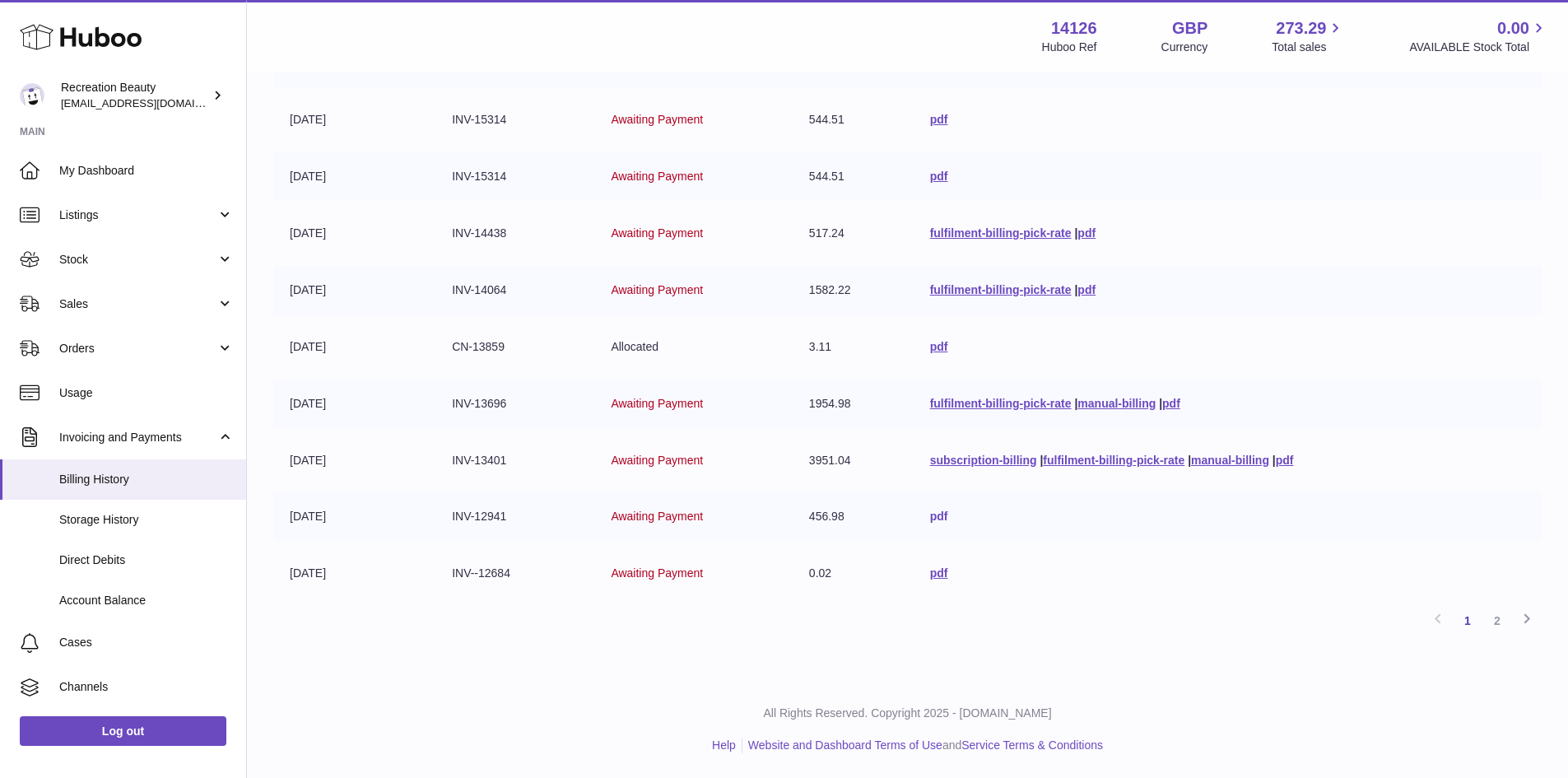
click at [930, 516] on link "pdf" at bounding box center [939, 516] width 18 height 13
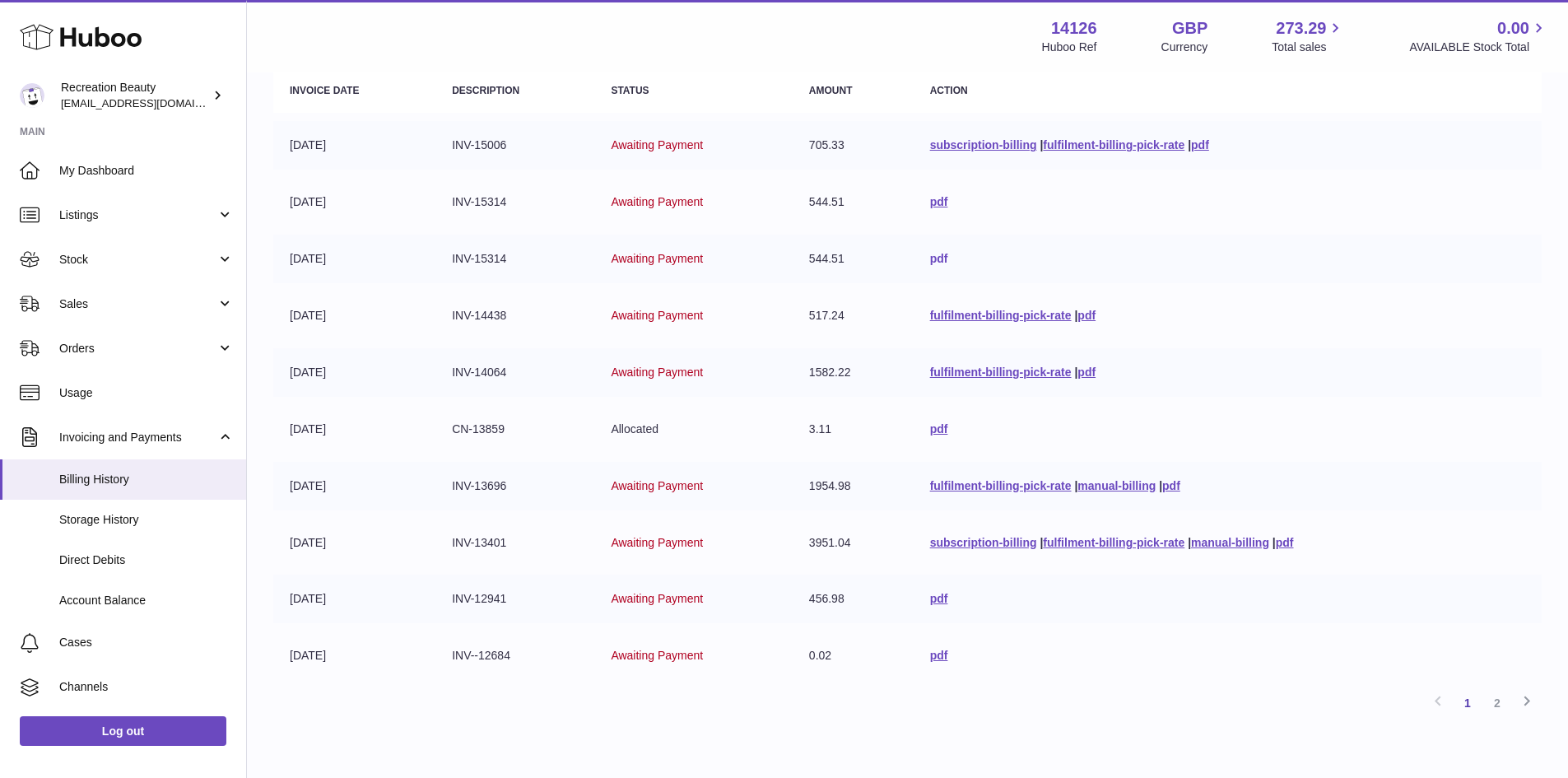
click at [930, 258] on link "pdf" at bounding box center [939, 258] width 18 height 13
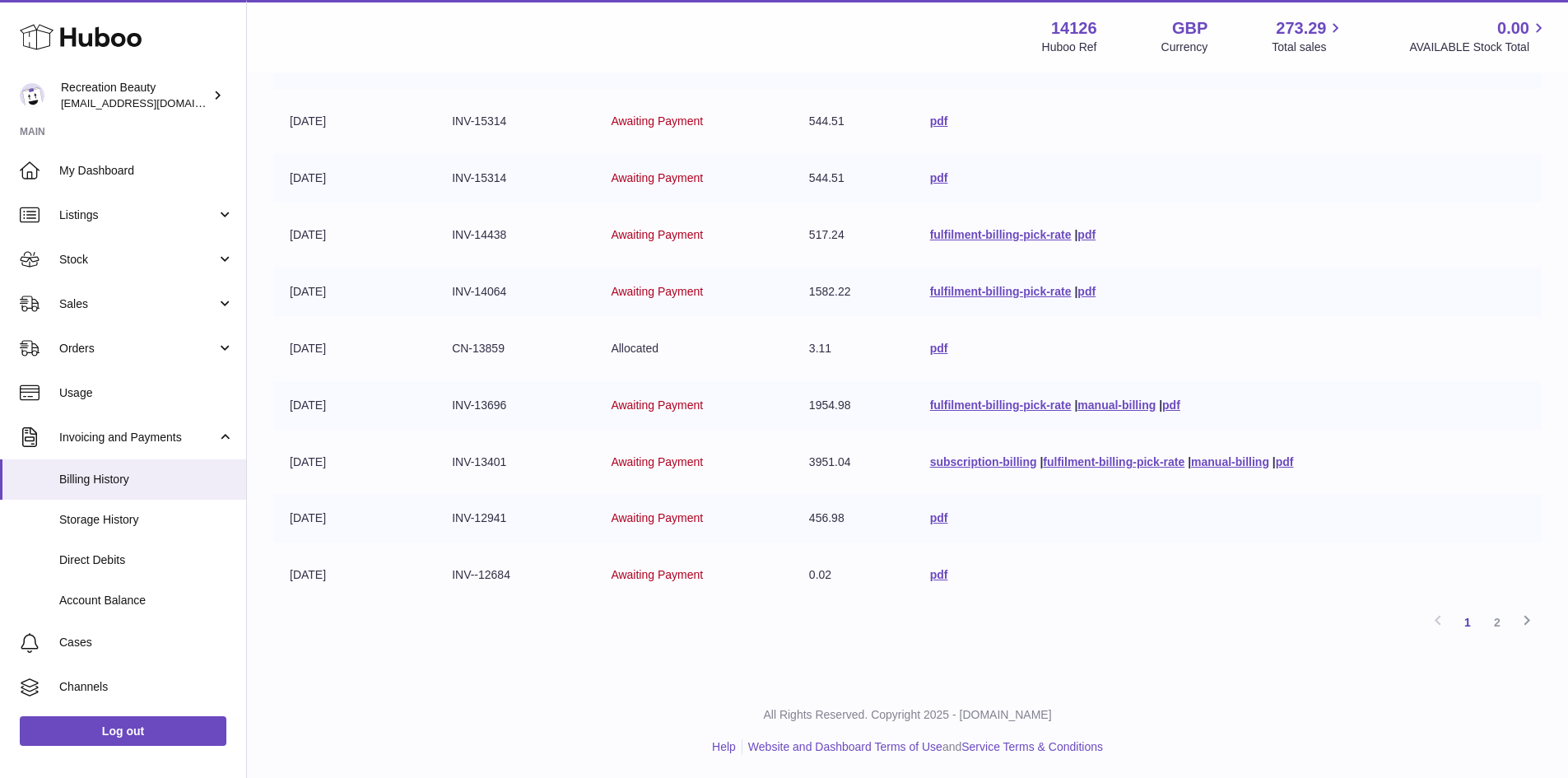
scroll to position [294, 0]
click at [930, 517] on link "pdf" at bounding box center [939, 516] width 18 height 13
click at [1488, 625] on link "2" at bounding box center [1497, 620] width 29 height 29
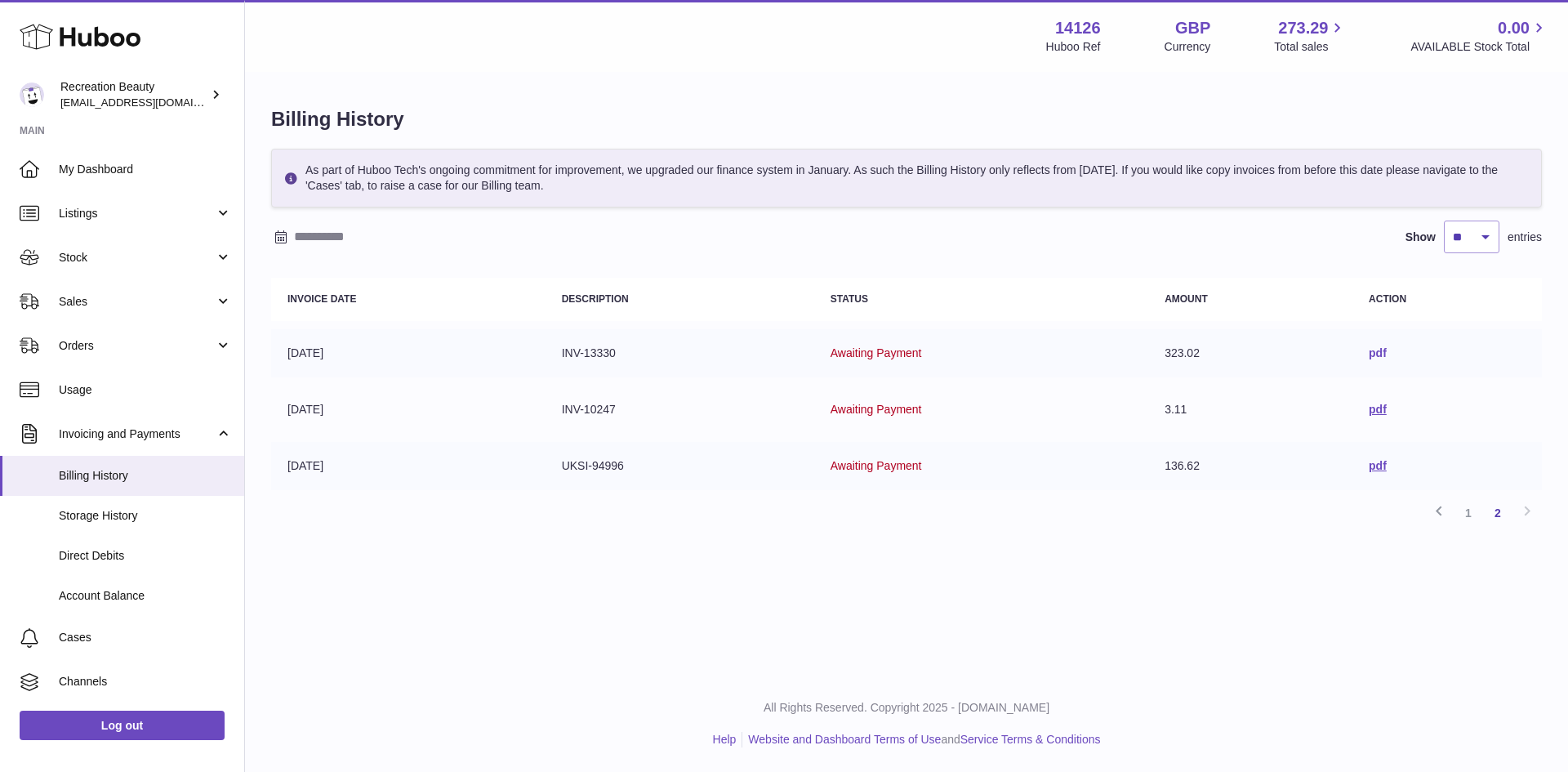
click at [1384, 351] on link "pdf" at bounding box center [1378, 352] width 18 height 13
click at [1380, 466] on link "pdf" at bounding box center [1378, 466] width 18 height 13
click at [490, 645] on div "Menu Huboo 14126 Huboo Ref GBP Currency 273.29 Total sales 0.00 AVAILABLE Stock…" at bounding box center [906, 337] width 1323 height 676
